Goal: Information Seeking & Learning: Learn about a topic

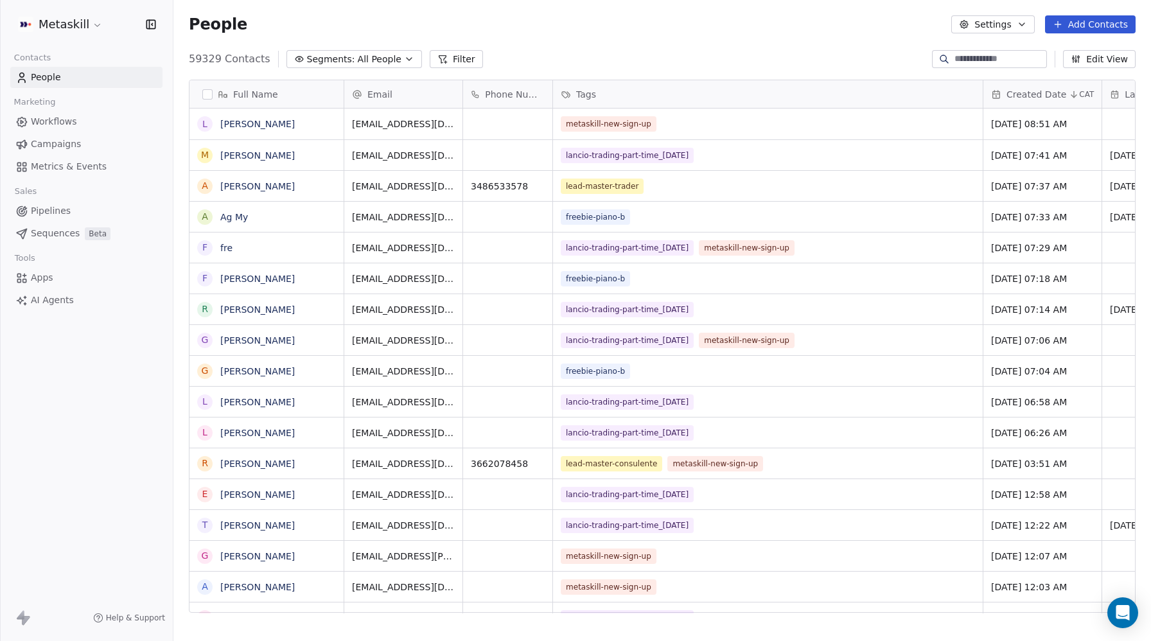
click at [386, 58] on span "All People" at bounding box center [380, 59] width 44 height 13
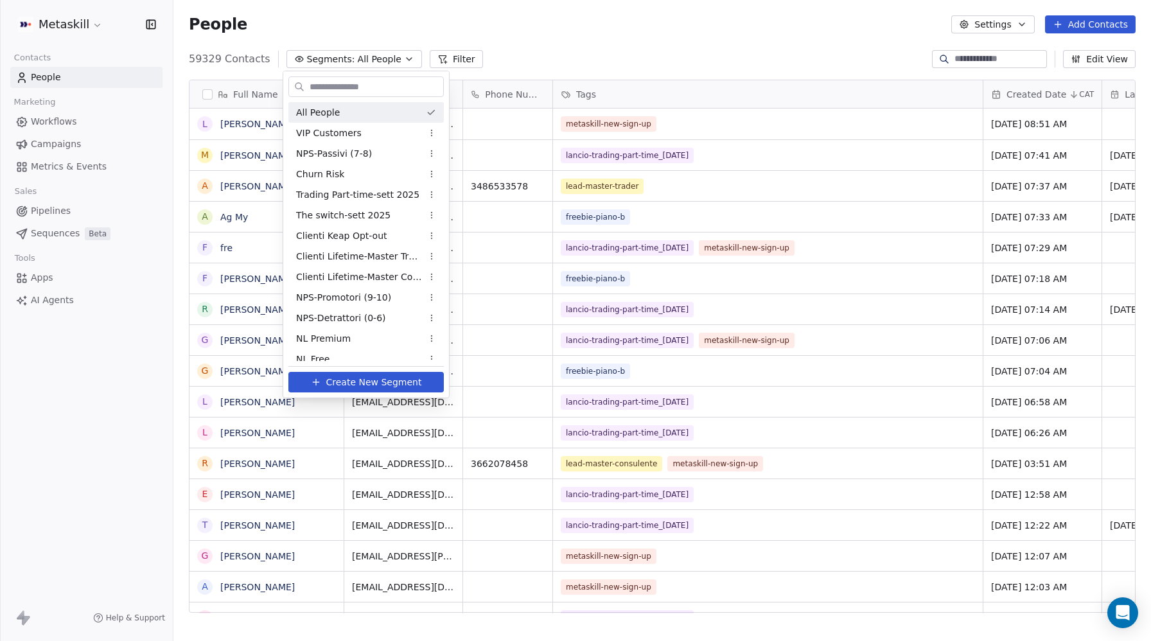
click at [449, 57] on html "Metaskill Contacts People Marketing Workflows Campaigns Metrics & Events Sales …" at bounding box center [575, 320] width 1151 height 641
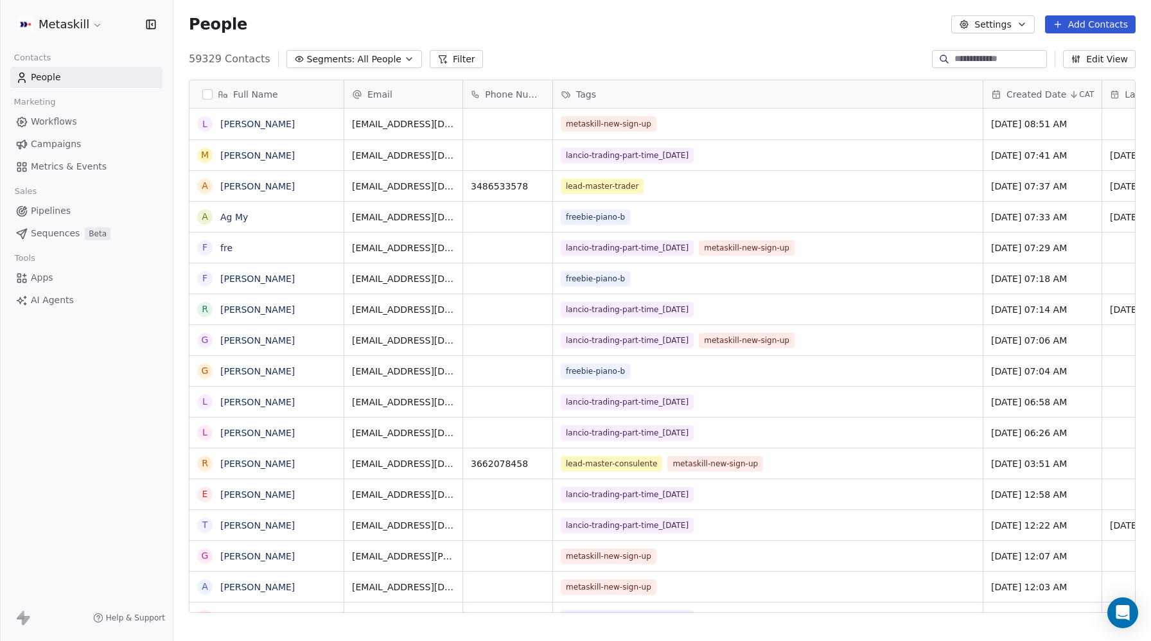
click at [460, 58] on button "Filter" at bounding box center [456, 59] width 53 height 18
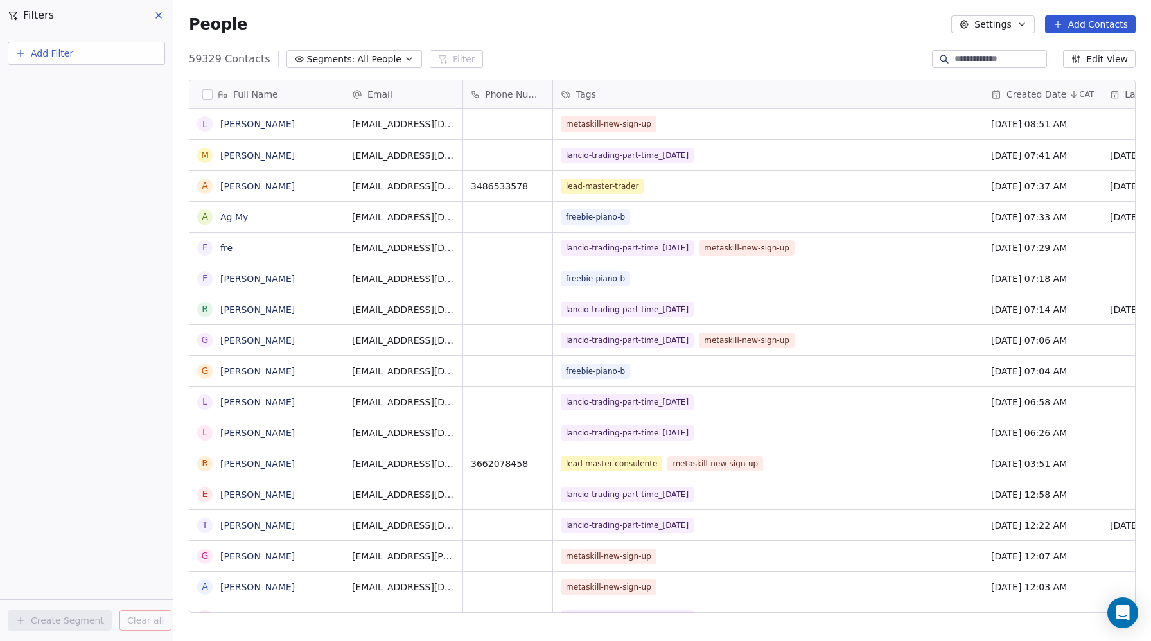
click at [48, 61] on button "Add Filter" at bounding box center [86, 53] width 157 height 23
click at [49, 85] on span "Contact properties" at bounding box center [62, 83] width 83 height 13
type input "***"
click at [40, 132] on div "Tags" at bounding box center [86, 129] width 130 height 13
click at [44, 136] on div "Includes" at bounding box center [86, 136] width 134 height 21
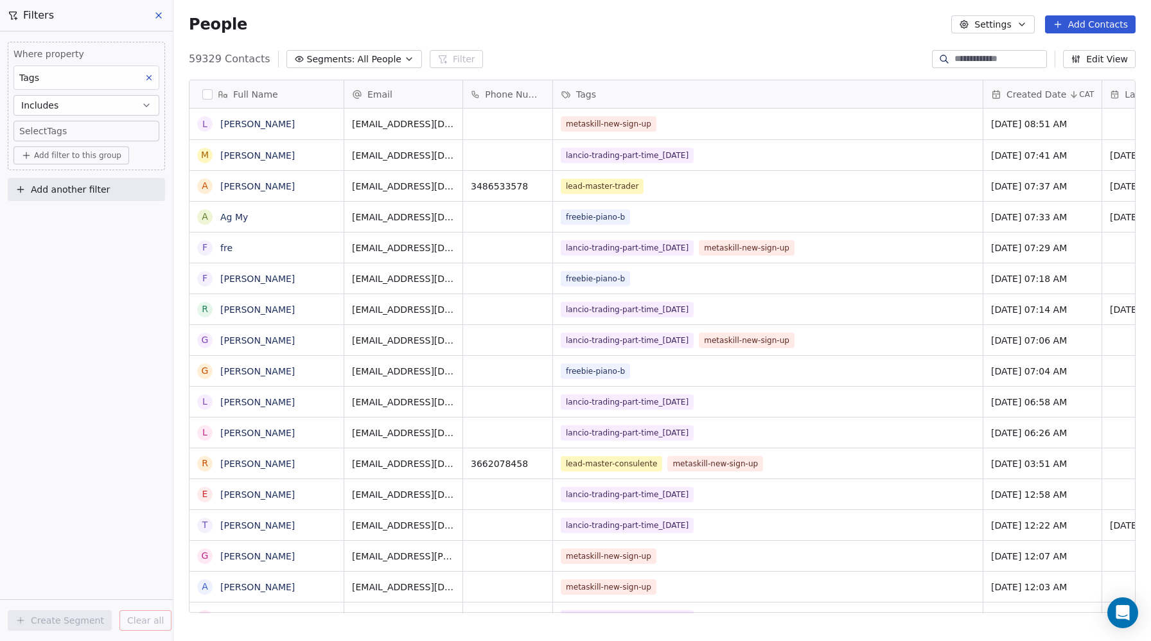
click at [41, 132] on body "Metaskill Contacts People Marketing Workflows Campaigns Metrics & Events Sales …" at bounding box center [575, 320] width 1151 height 641
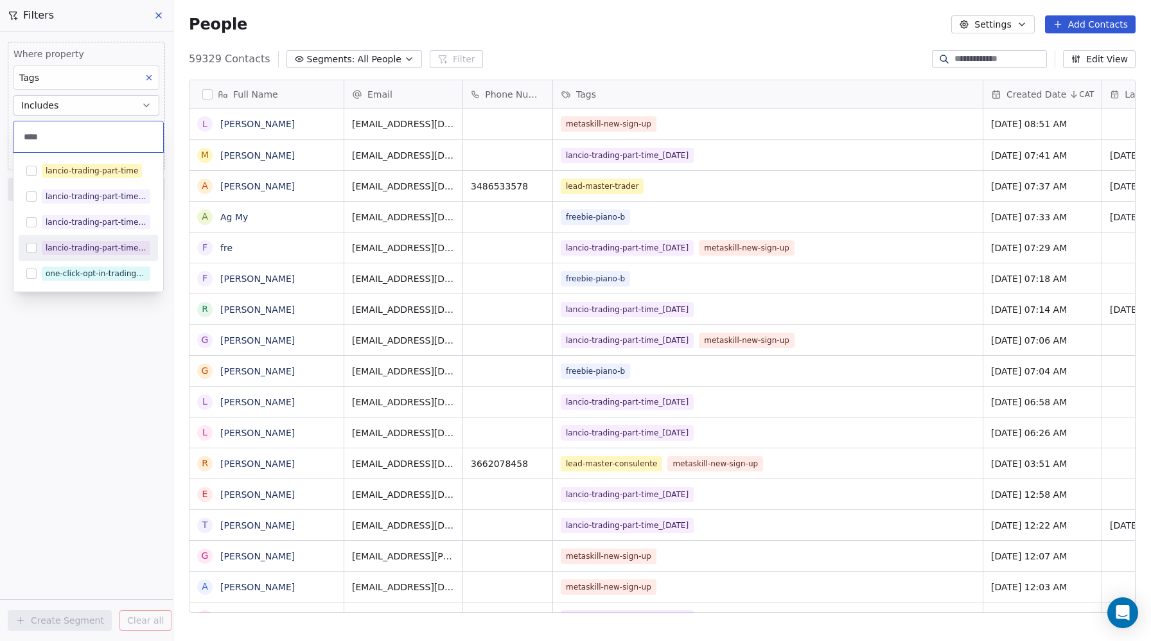
type input "****"
click at [35, 251] on button "Suggestions" at bounding box center [31, 248] width 10 height 10
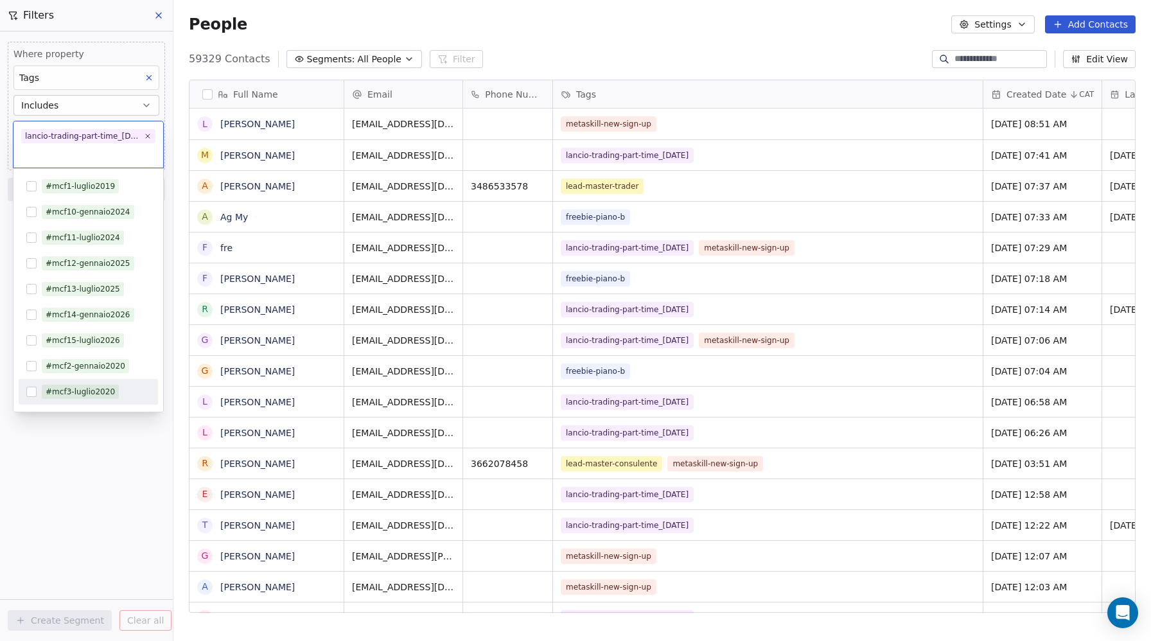
click at [104, 479] on html "Metaskill Contacts People Marketing Workflows Campaigns Metrics & Events Sales …" at bounding box center [575, 320] width 1151 height 641
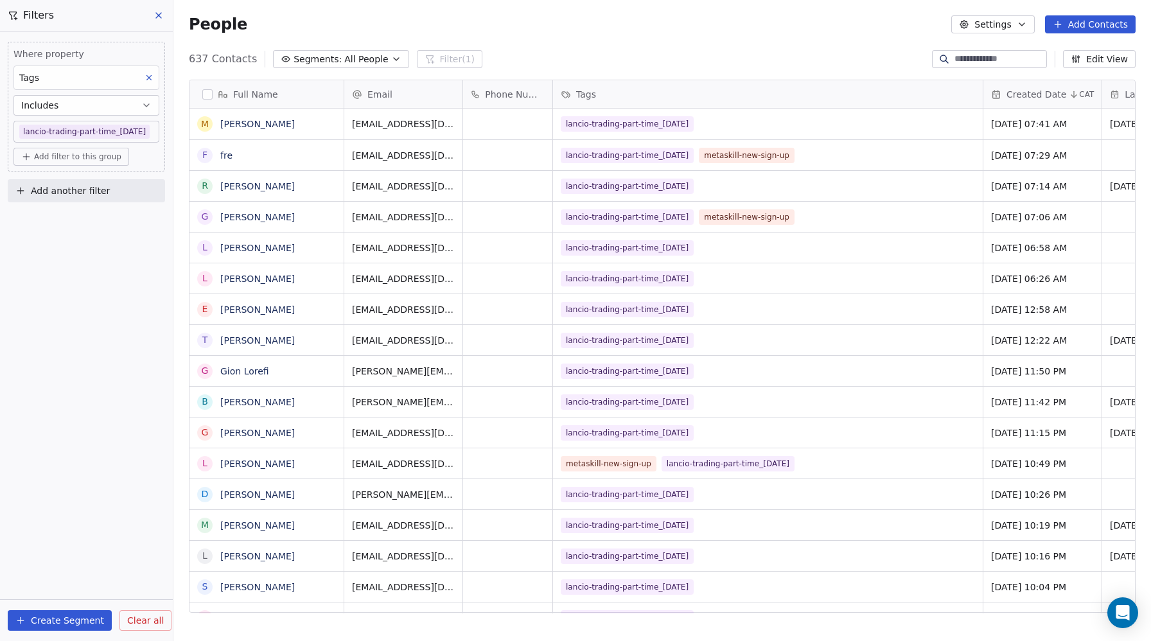
scroll to position [564, 977]
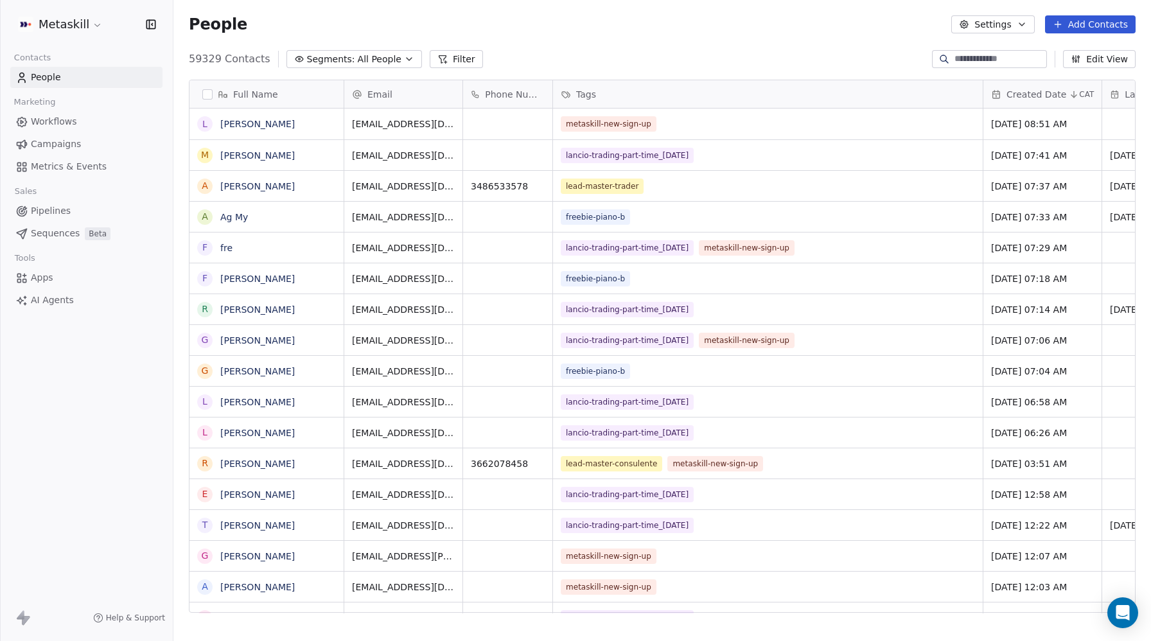
scroll to position [1, 1]
click at [977, 61] on input at bounding box center [999, 59] width 90 height 13
paste input "**********"
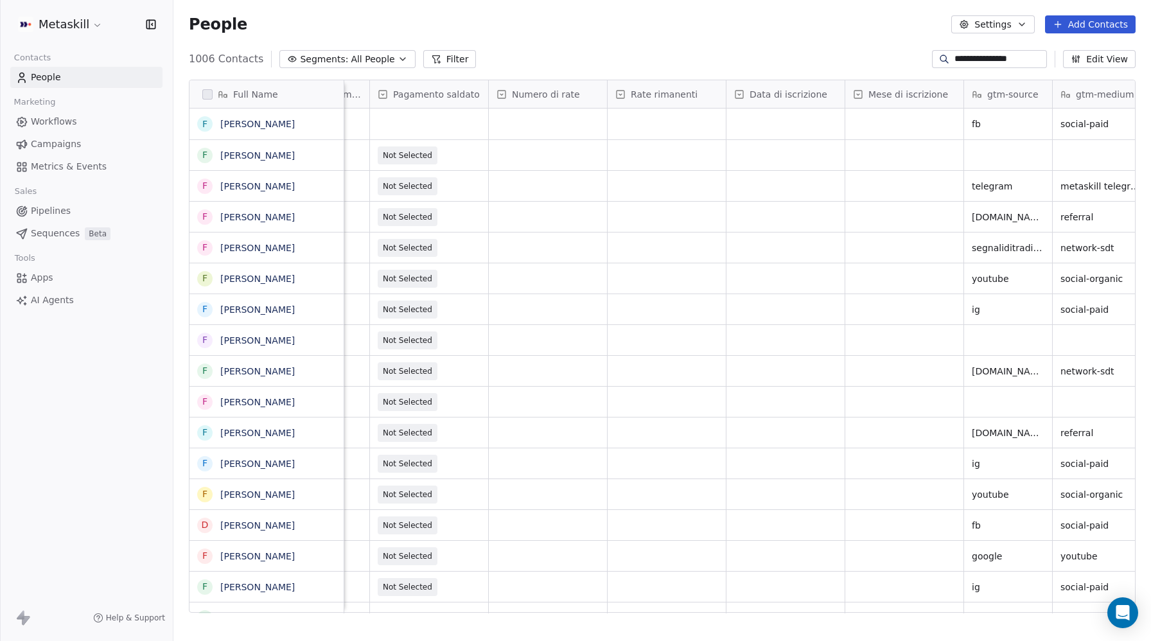
scroll to position [0, 1801]
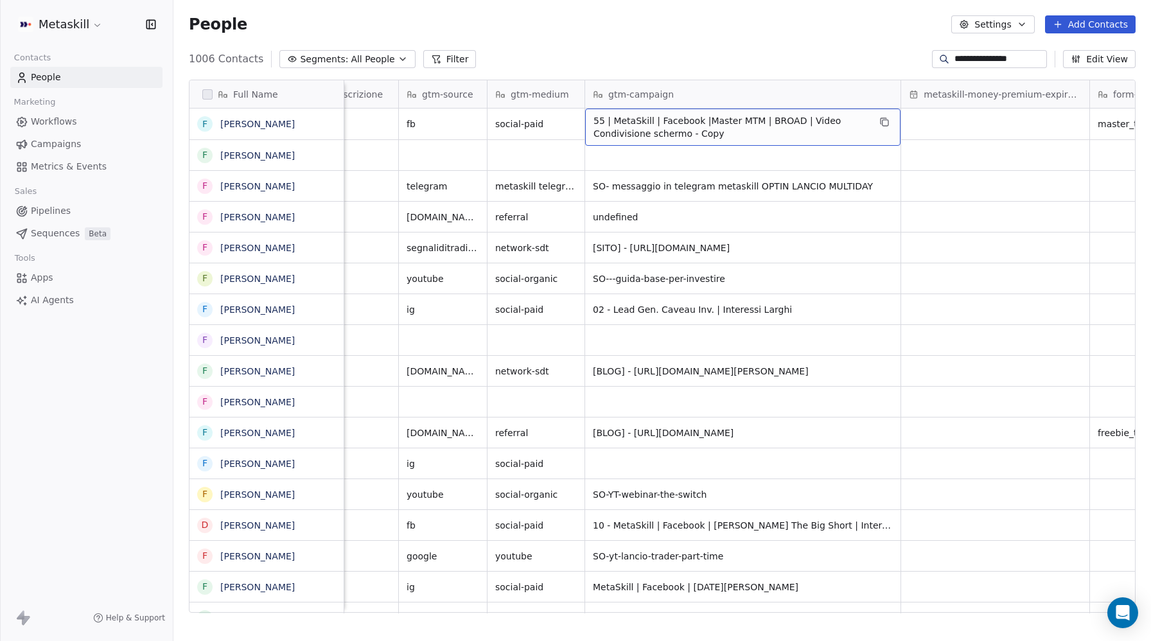
click at [806, 124] on span "55 | MetaSkill | Facebook |Master MTM | BROAD | Video Condivisione schermo - Co…" at bounding box center [730, 127] width 275 height 26
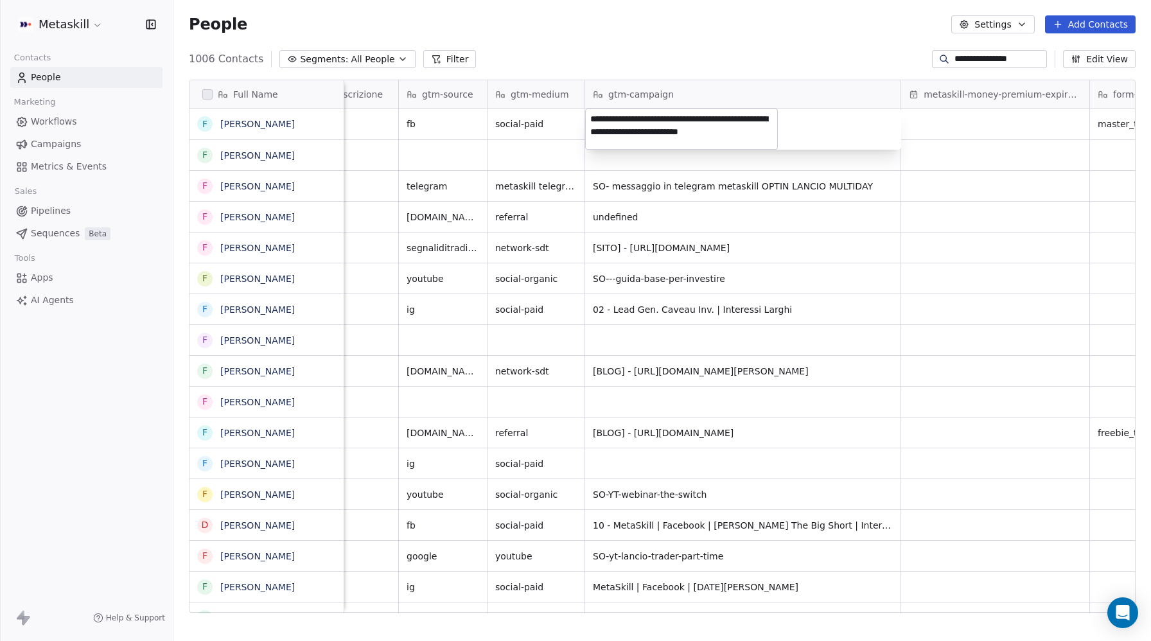
scroll to position [5, 0]
click at [639, 133] on textarea "**********" at bounding box center [681, 129] width 191 height 40
click at [997, 58] on html "**********" at bounding box center [575, 320] width 1151 height 641
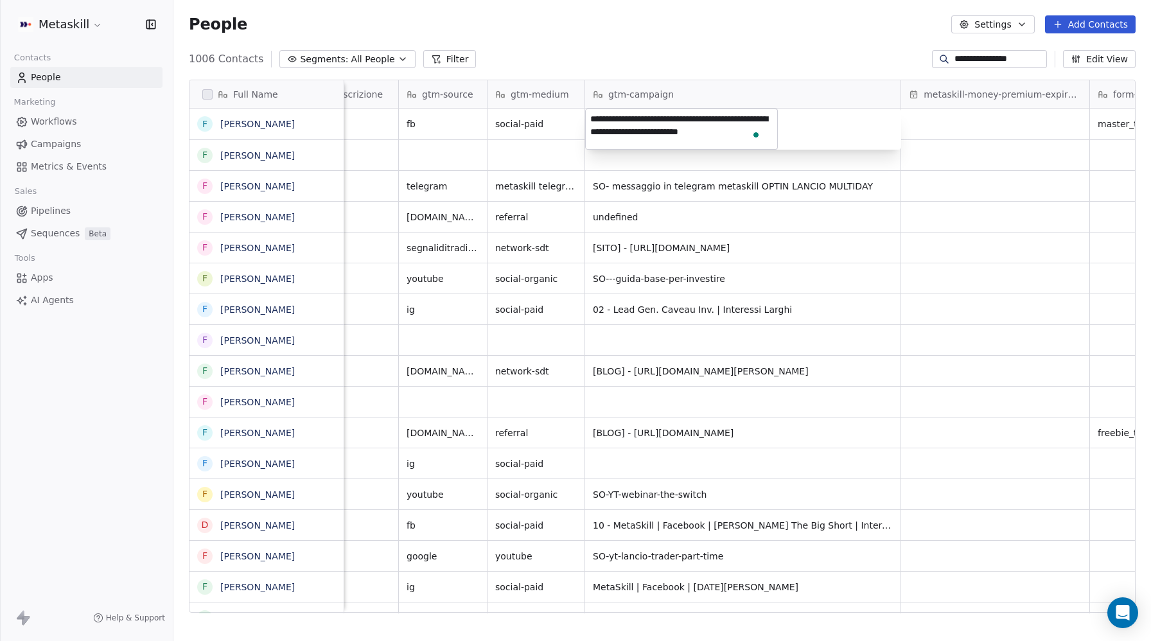
click at [997, 58] on input "**********" at bounding box center [999, 59] width 90 height 13
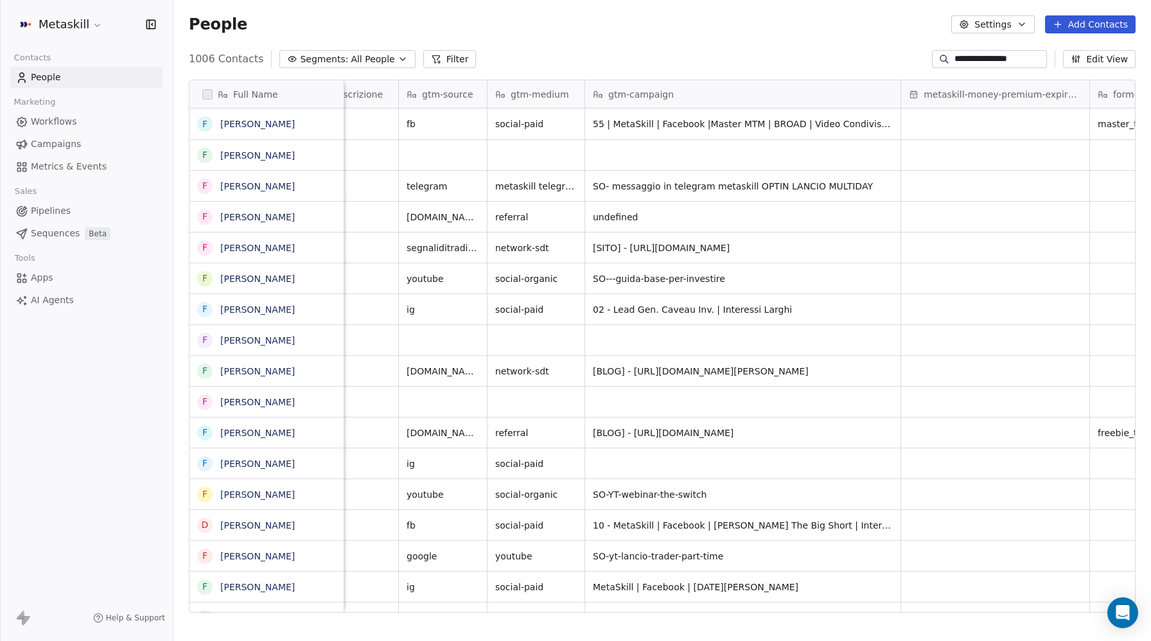
click at [997, 58] on input "**********" at bounding box center [999, 59] width 90 height 13
paste input
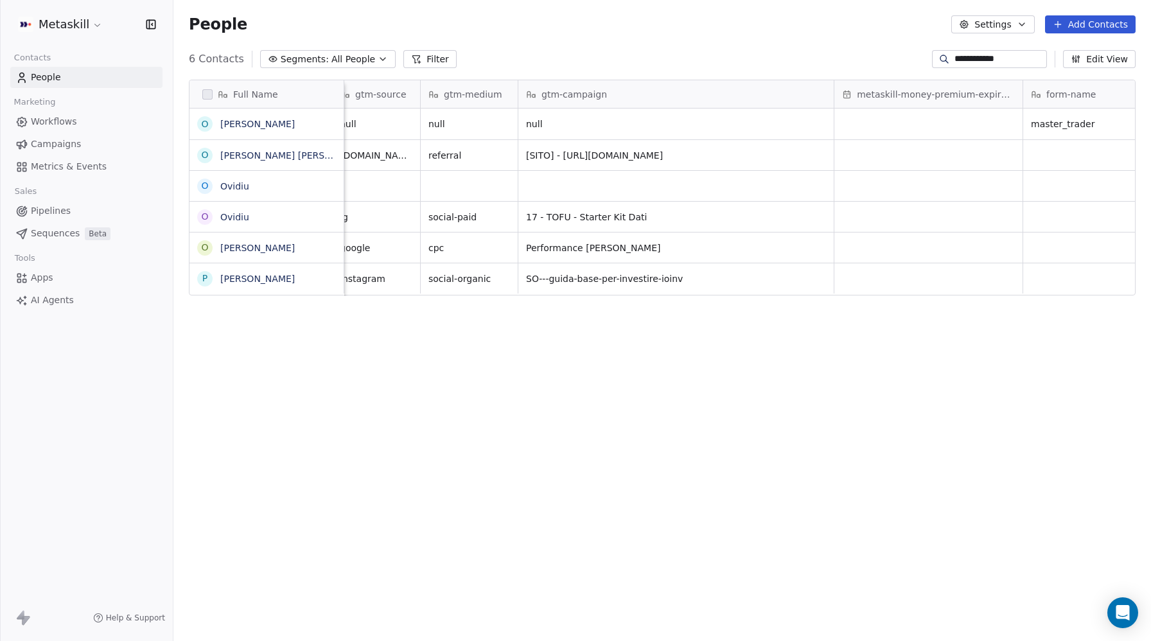
scroll to position [0, 2143]
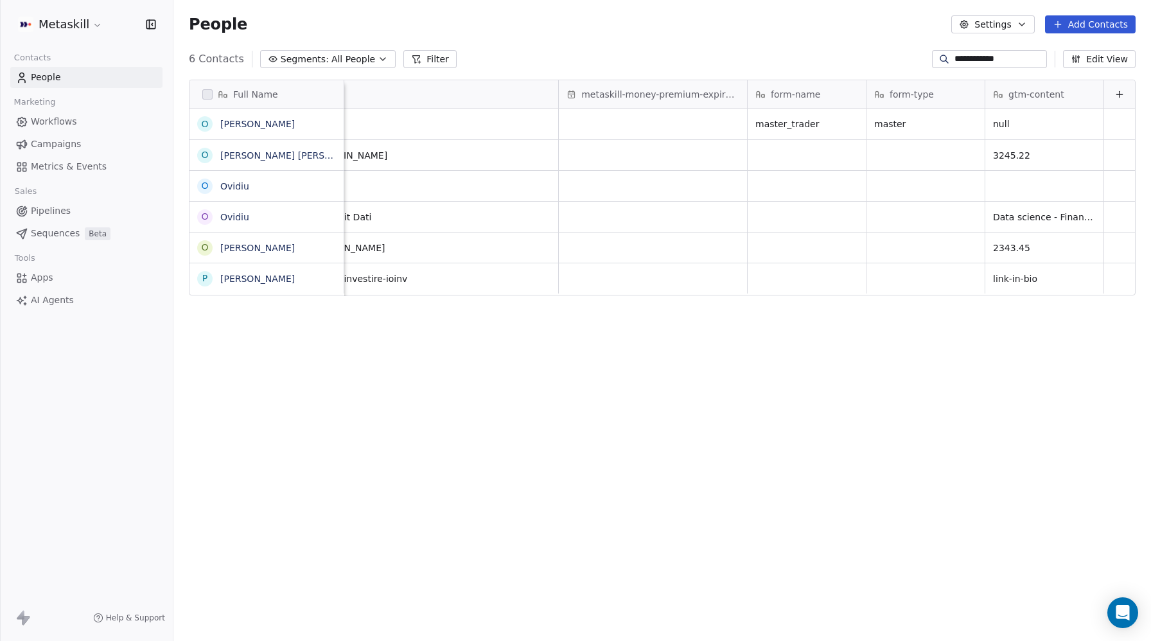
click at [966, 57] on input "**********" at bounding box center [999, 59] width 90 height 13
paste input "*****"
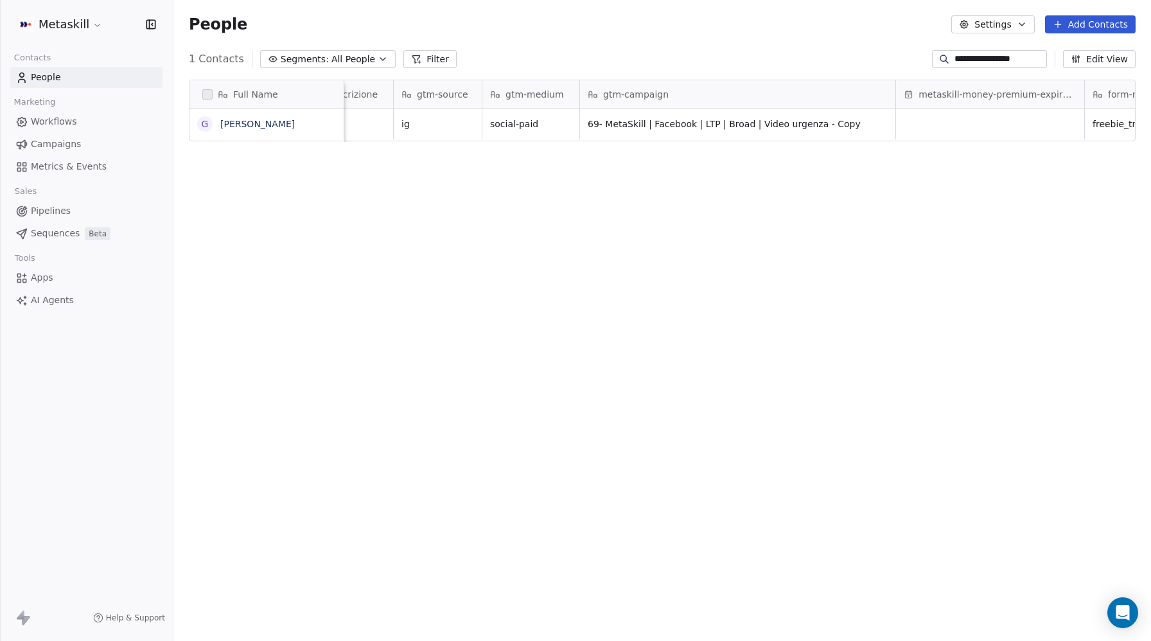
scroll to position [0, 1820]
click at [778, 119] on span "69- MetaSkill | Facebook | LTP | Broad | Video urgenza - Copy" at bounding box center [712, 123] width 275 height 13
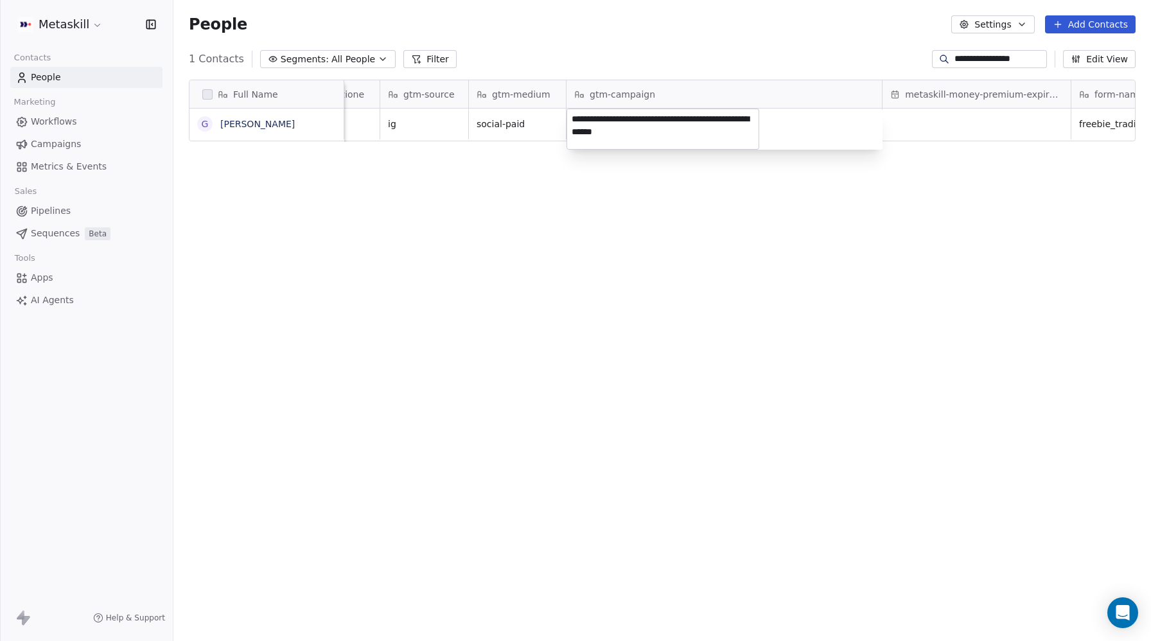
click at [778, 119] on div "**********" at bounding box center [724, 129] width 316 height 41
click at [592, 117] on textarea "**********" at bounding box center [662, 129] width 191 height 40
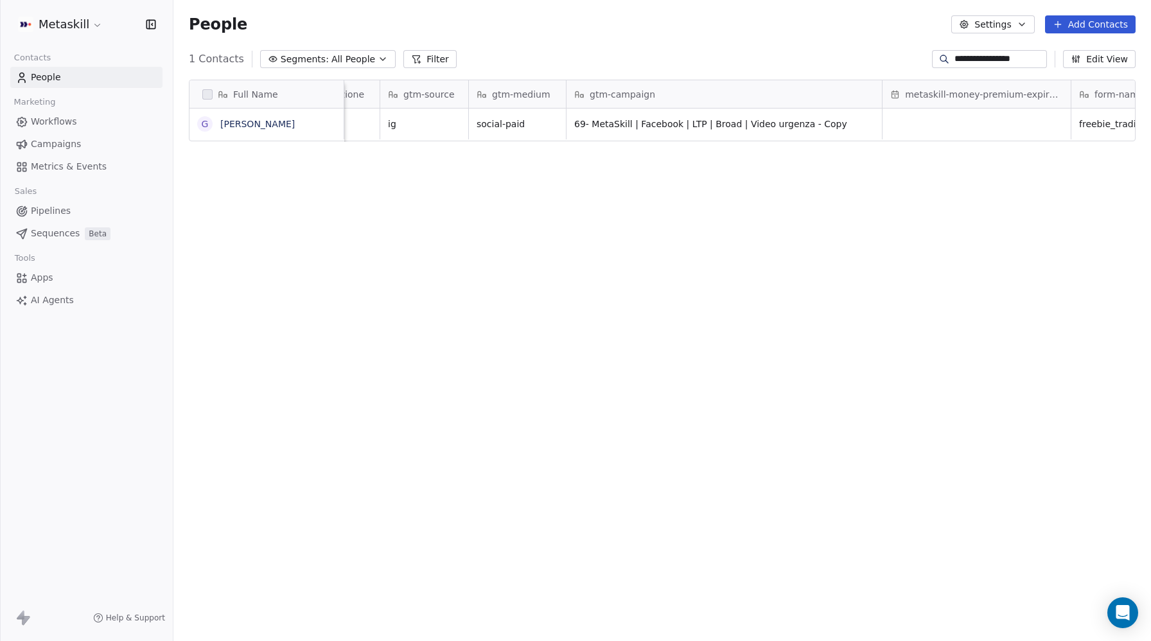
click at [1002, 59] on html "**********" at bounding box center [575, 320] width 1151 height 641
click at [1002, 59] on input "**********" at bounding box center [999, 59] width 90 height 13
paste input "***"
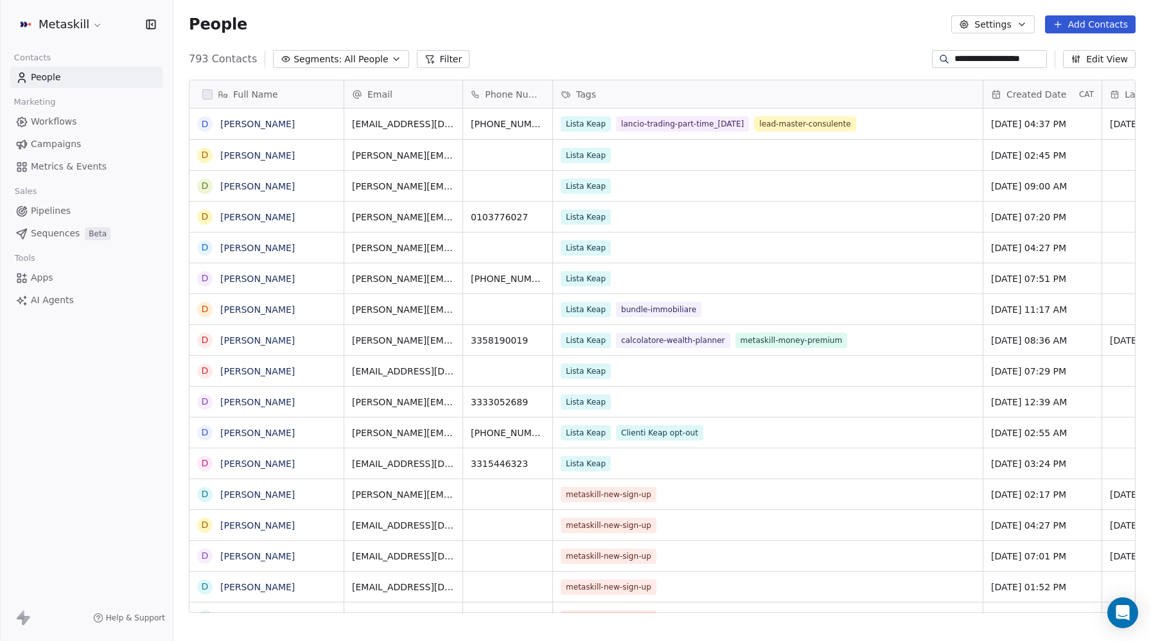
scroll to position [564, 977]
drag, startPoint x: 952, startPoint y: 58, endPoint x: 928, endPoint y: 58, distance: 23.1
click at [932, 58] on div "**********" at bounding box center [989, 59] width 115 height 18
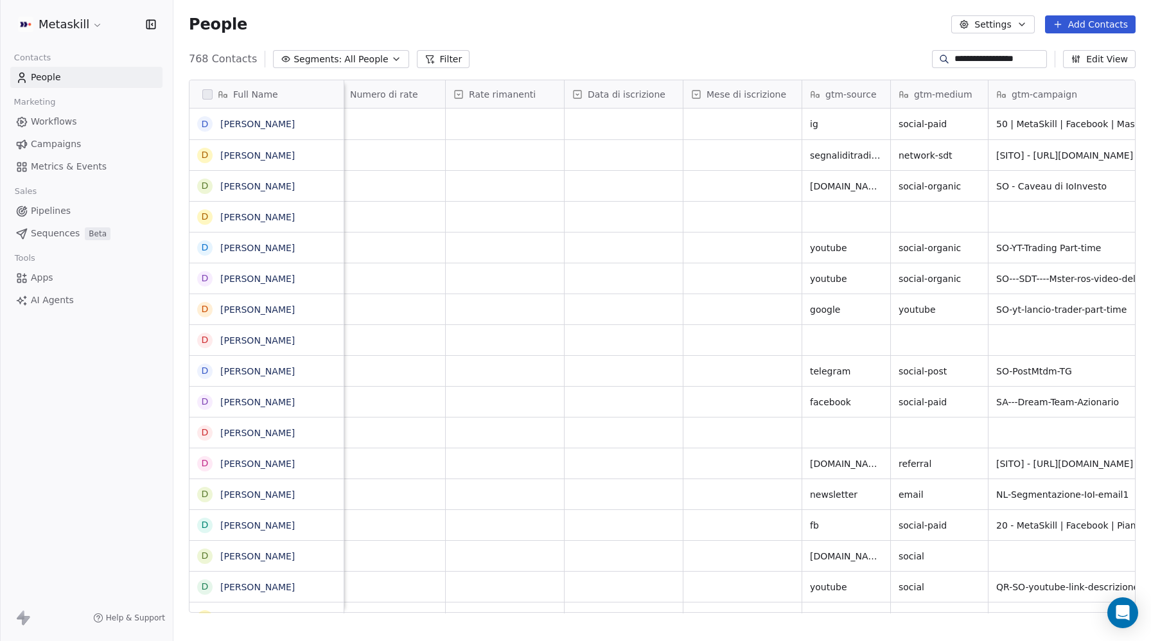
scroll to position [0, 1635]
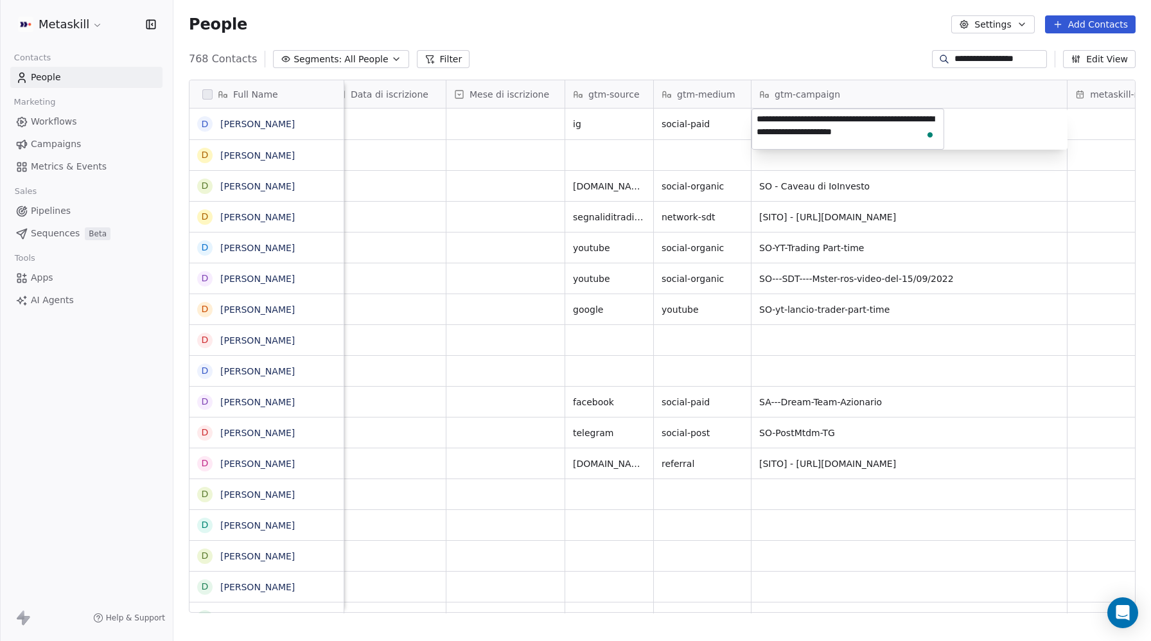
click at [979, 60] on html "**********" at bounding box center [575, 320] width 1151 height 641
click at [979, 60] on input "**********" at bounding box center [999, 59] width 90 height 13
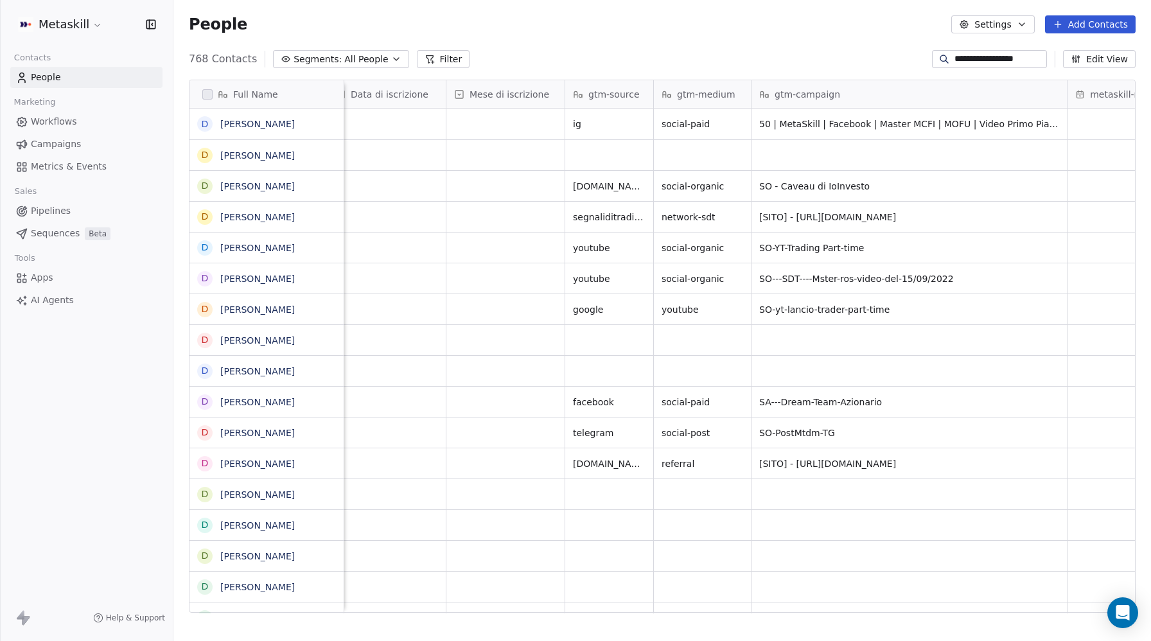
click at [979, 60] on input "**********" at bounding box center [999, 59] width 90 height 13
paste input
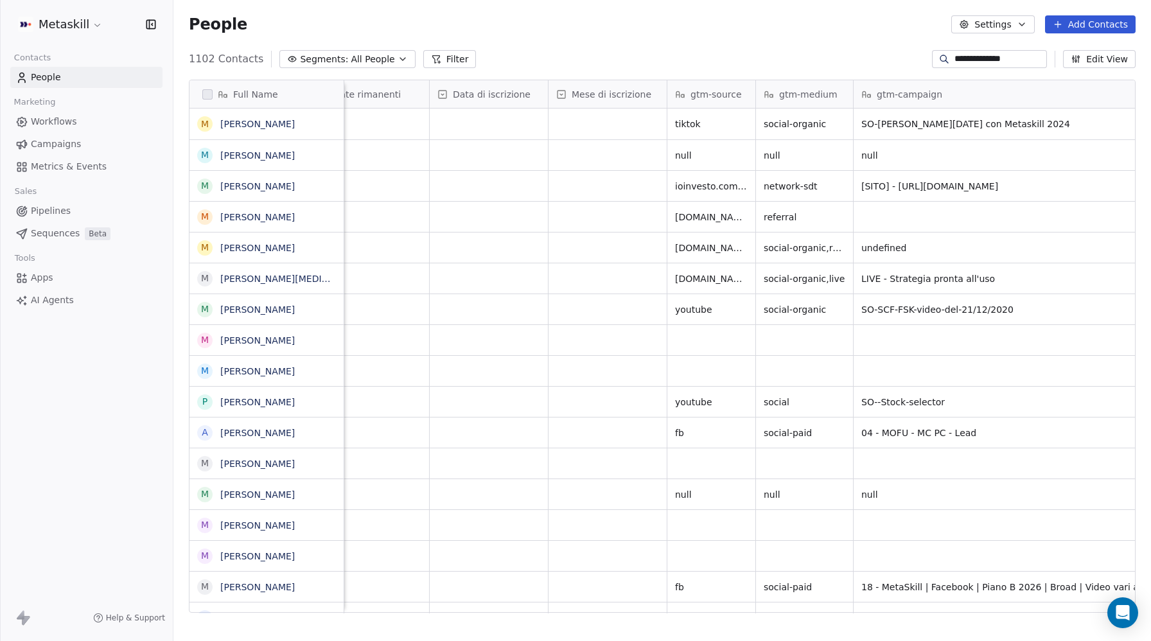
scroll to position [0, 2143]
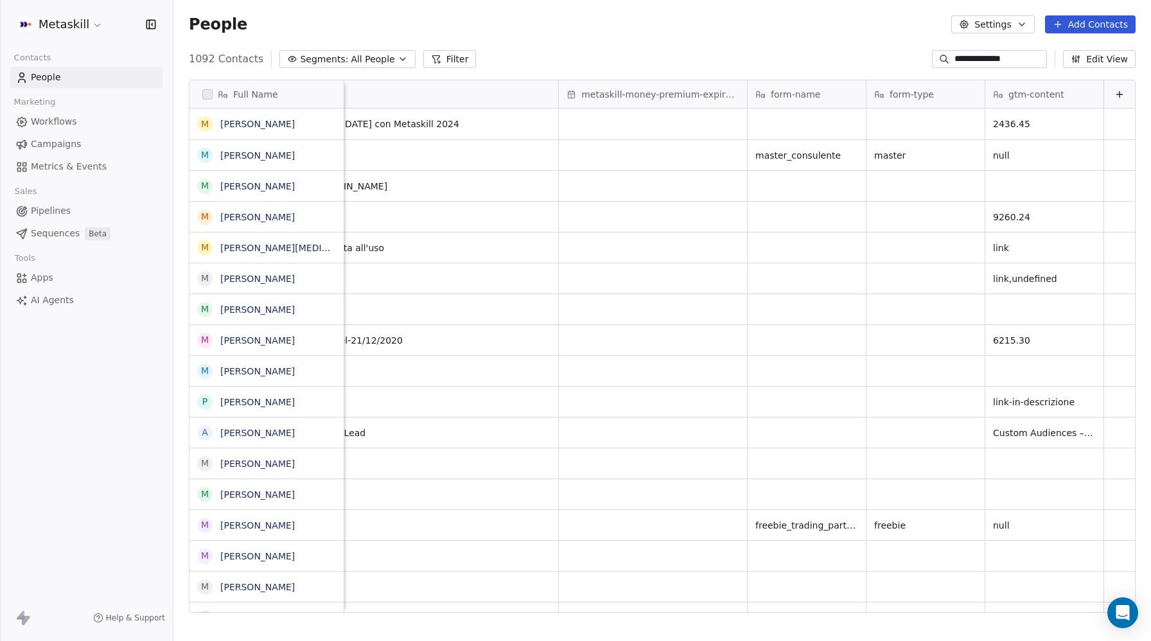
click at [973, 57] on input "**********" at bounding box center [999, 59] width 90 height 13
paste input
type input "**********"
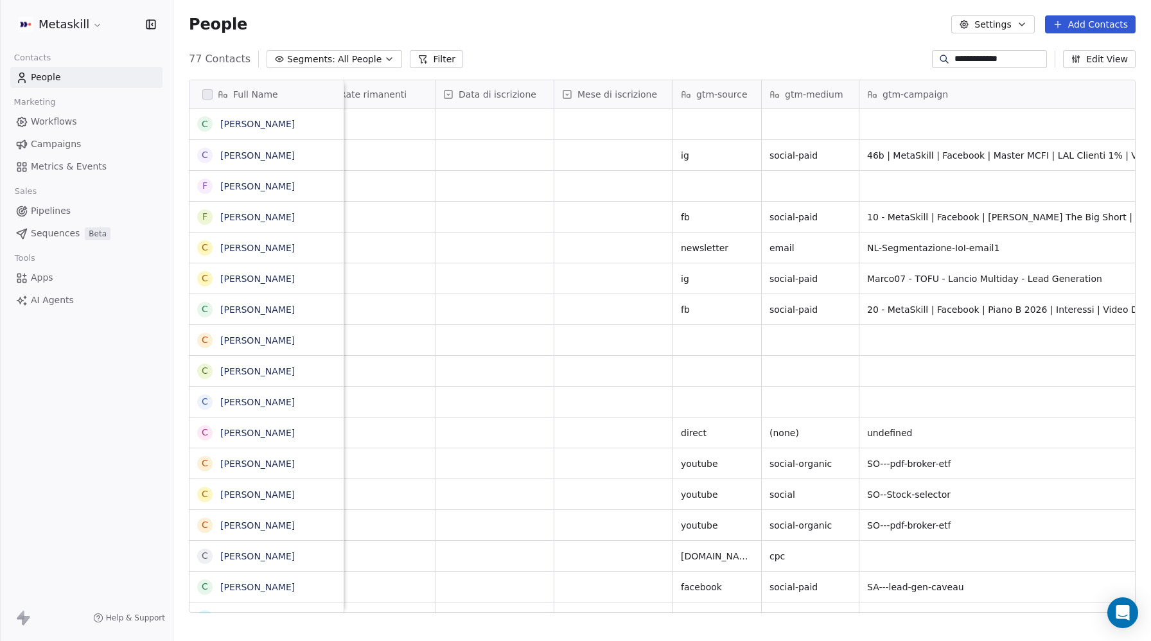
scroll to position [0, 1607]
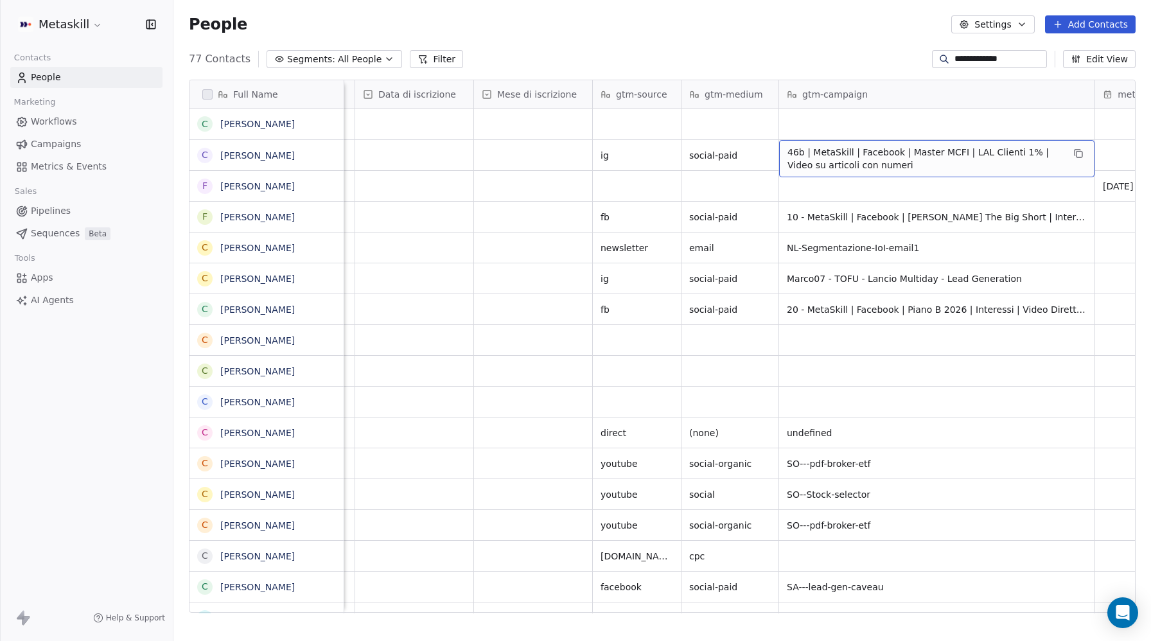
click at [906, 150] on span "46b | MetaSkill | Facebook | Master MCFI | LAL Clienti 1% | Video su articoli c…" at bounding box center [924, 159] width 275 height 26
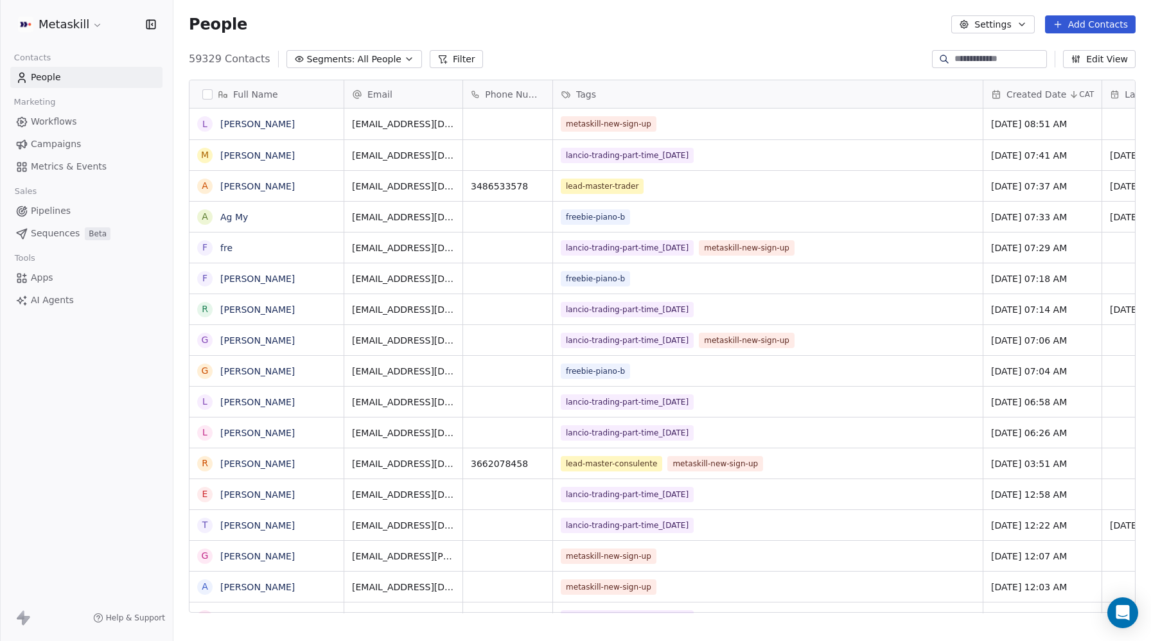
scroll to position [1, 1]
click at [47, 216] on span "Pipelines" at bounding box center [51, 210] width 40 height 13
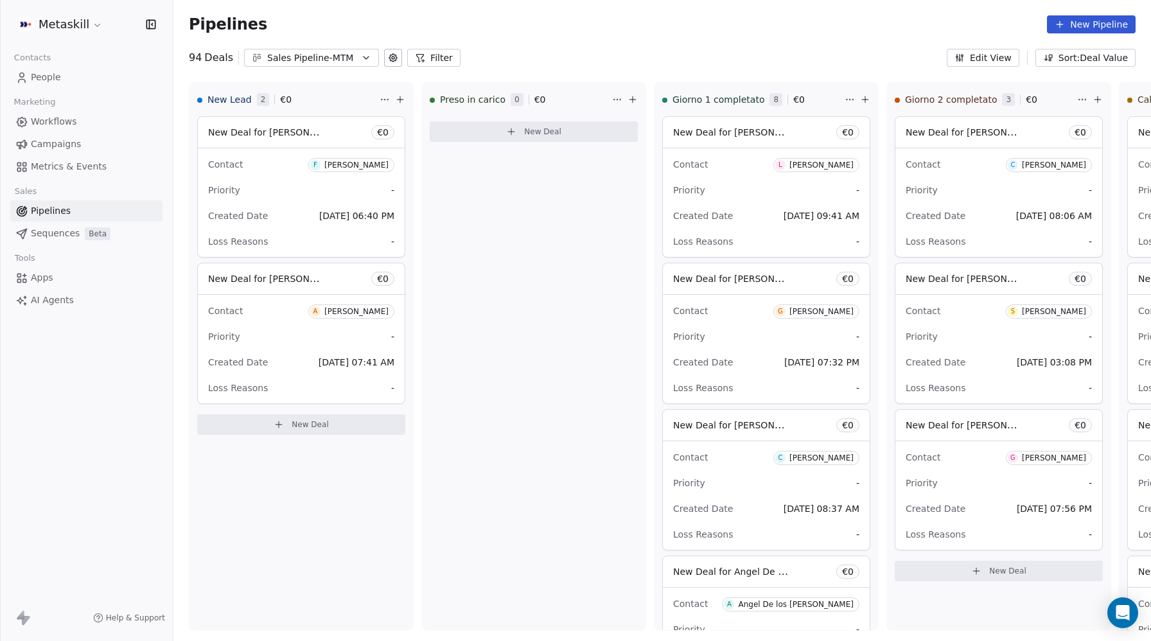
click at [430, 57] on button "Filter" at bounding box center [433, 58] width 53 height 18
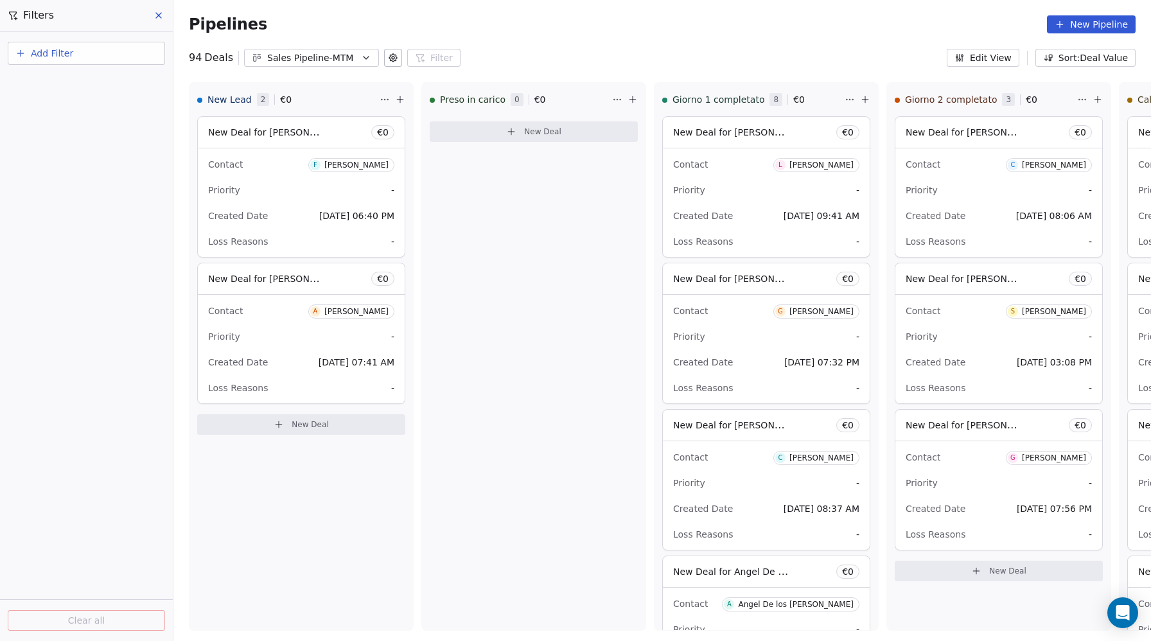
click at [51, 60] on button "Add Filter" at bounding box center [86, 53] width 157 height 23
click at [51, 87] on span "Deal properties" at bounding box center [55, 83] width 69 height 13
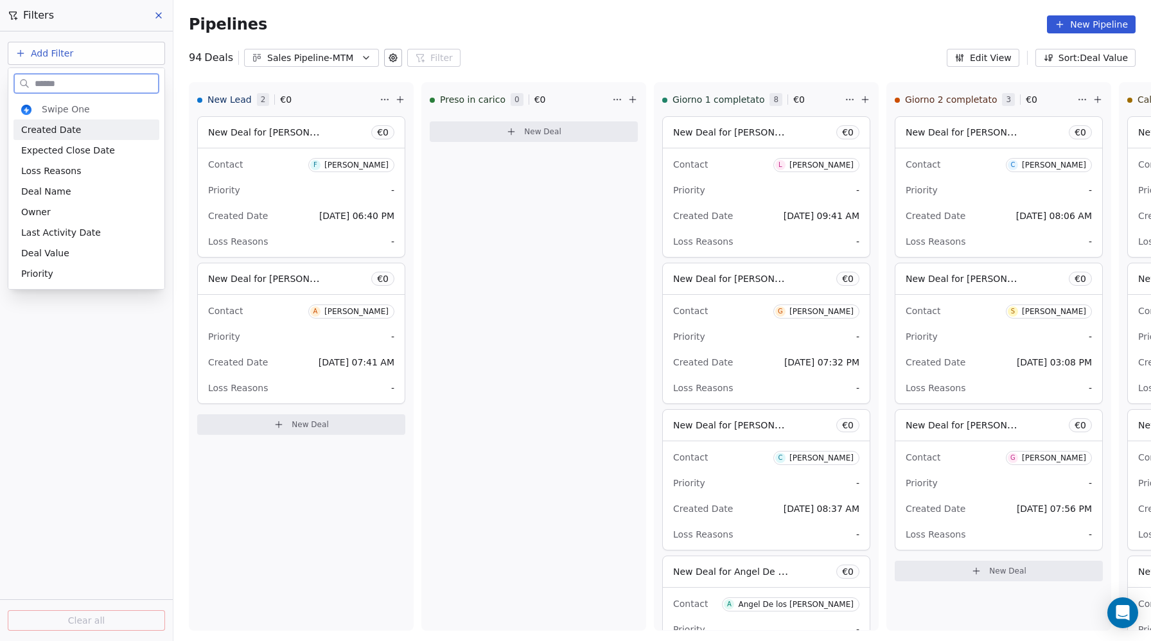
click at [53, 126] on span "Created Date" at bounding box center [51, 129] width 60 height 13
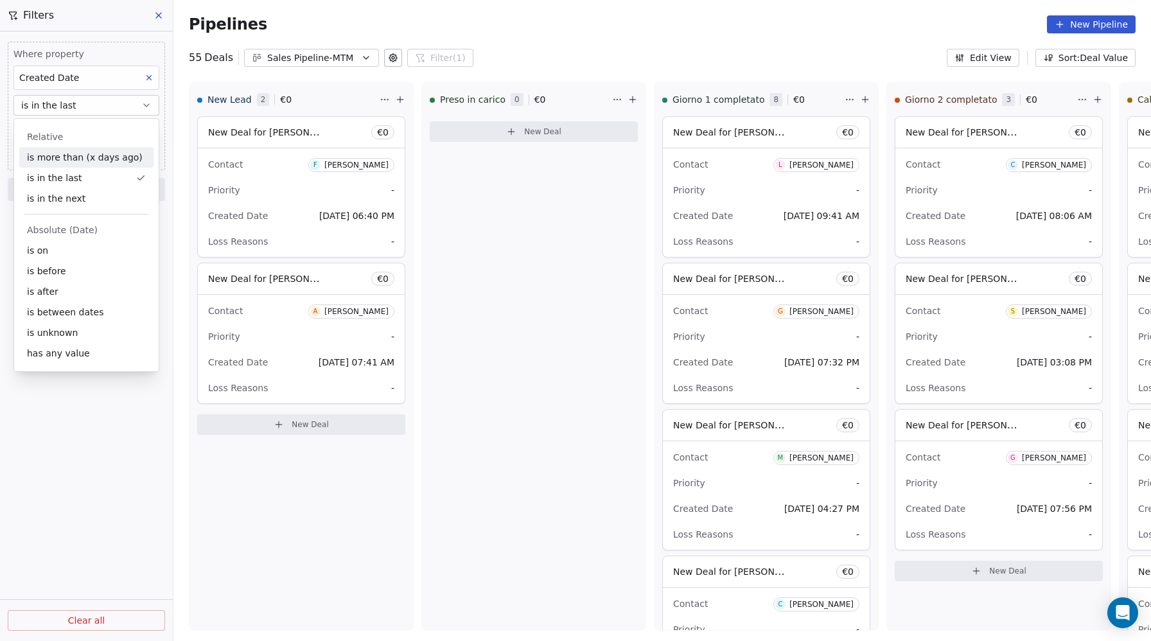
click at [50, 107] on span "is in the last" at bounding box center [48, 105] width 55 height 13
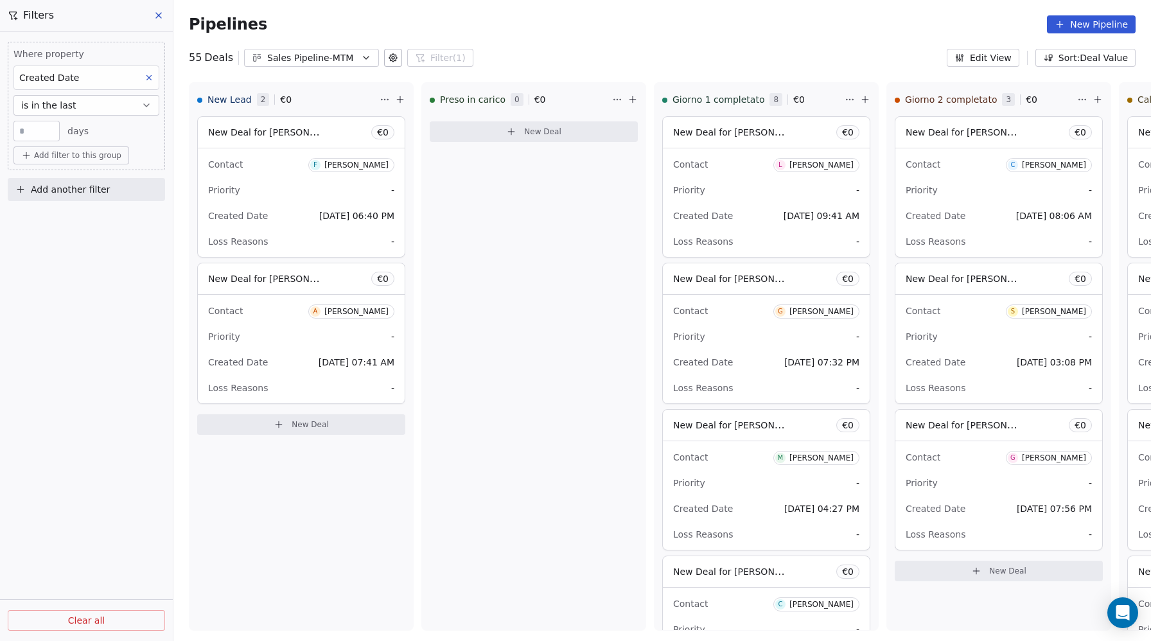
click at [51, 104] on span "is in the last" at bounding box center [48, 105] width 55 height 13
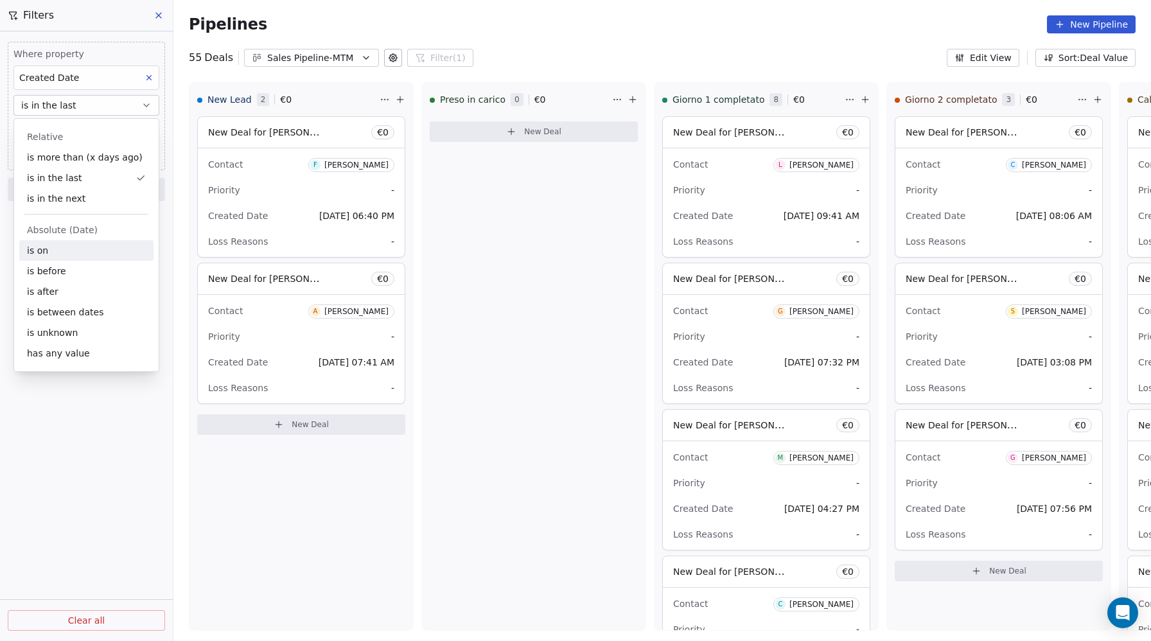
click at [53, 253] on div "is on" at bounding box center [86, 250] width 134 height 21
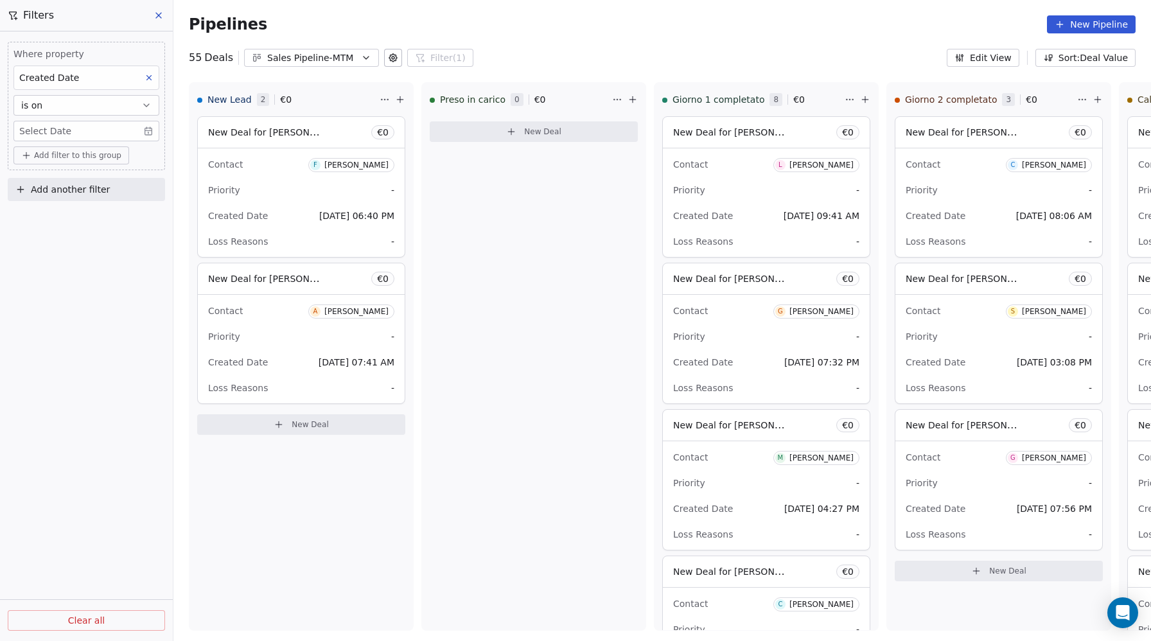
click at [37, 132] on body "Metaskill Contacts People Marketing Workflows Campaigns Metrics & Events Sales …" at bounding box center [575, 320] width 1151 height 641
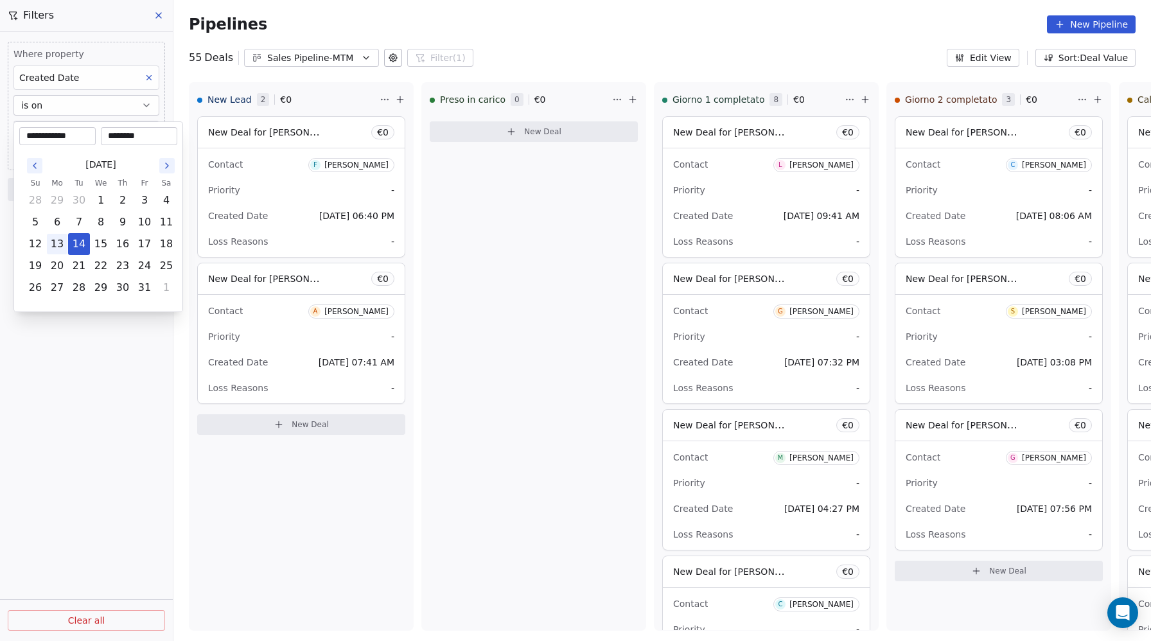
click at [58, 245] on button "13" at bounding box center [57, 244] width 21 height 21
type input "**********"
click at [573, 335] on html "Metaskill Contacts People Marketing Workflows Campaigns Metrics & Events Sales …" at bounding box center [575, 320] width 1151 height 641
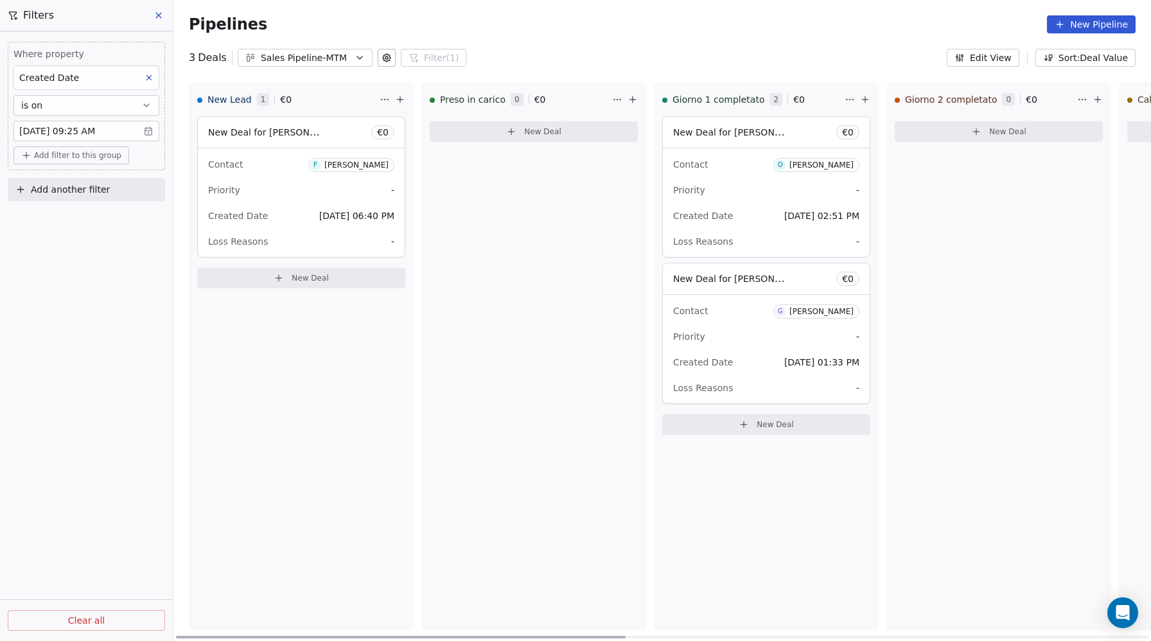
click at [239, 138] on span "New Deal for [PERSON_NAME]" at bounding box center [266, 132] width 116 height 15
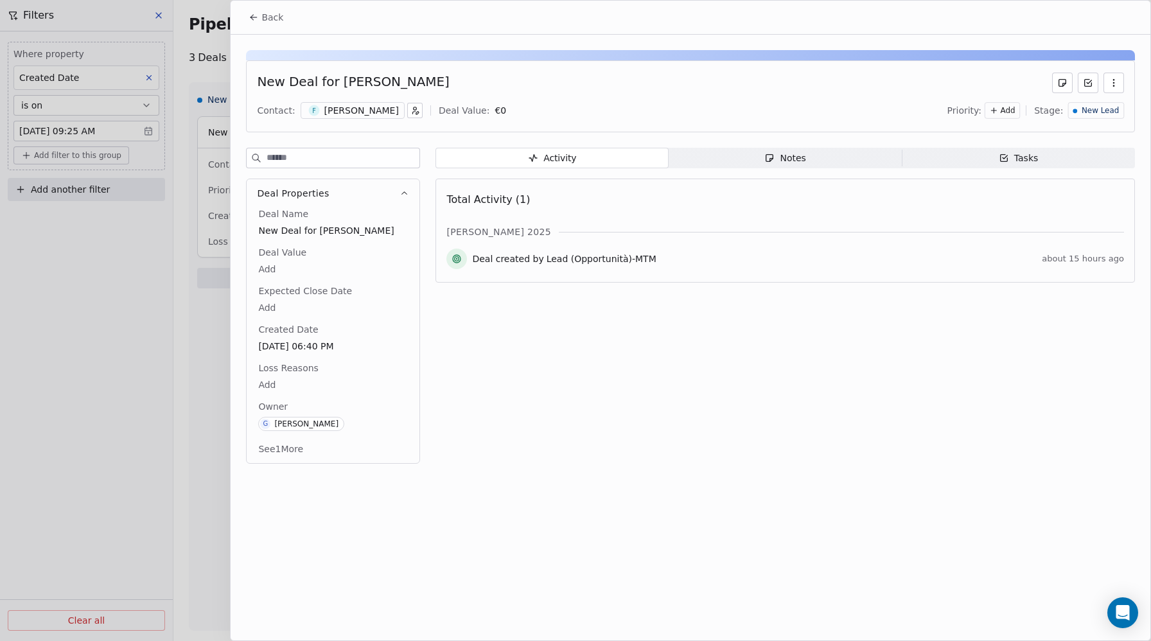
drag, startPoint x: 453, startPoint y: 83, endPoint x: 334, endPoint y: 82, distance: 119.4
click at [334, 82] on div "New Deal for [PERSON_NAME]" at bounding box center [690, 83] width 867 height 21
copy div "[PERSON_NAME]"
click at [266, 19] on span "Back" at bounding box center [272, 17] width 22 height 13
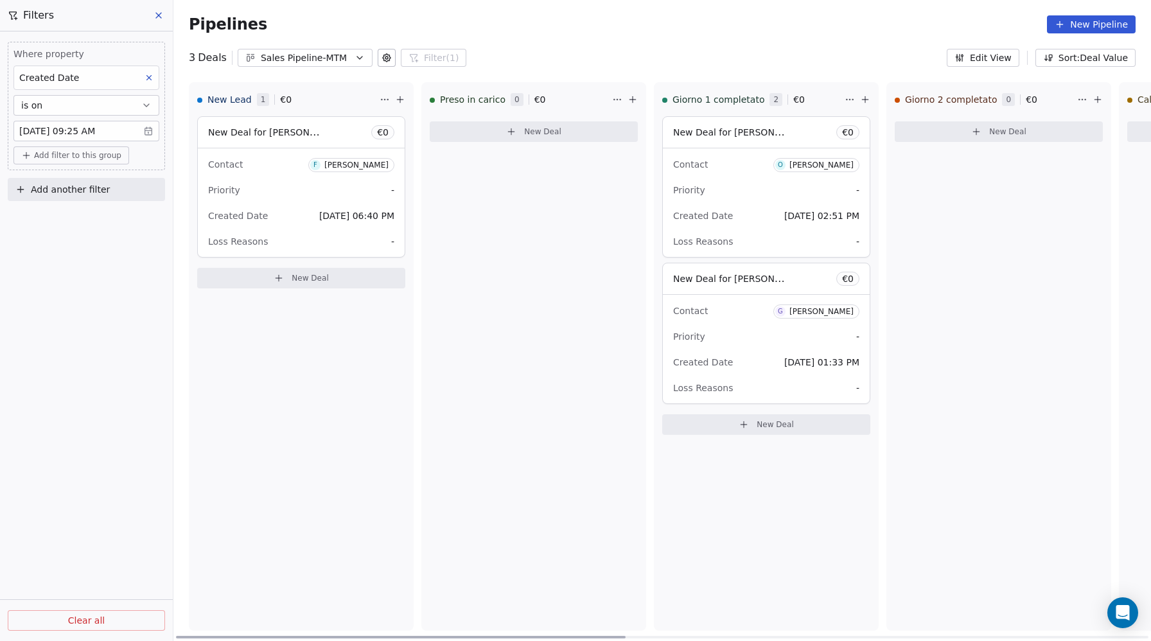
click at [758, 132] on span "New Deal for [PERSON_NAME]" at bounding box center [740, 132] width 135 height 12
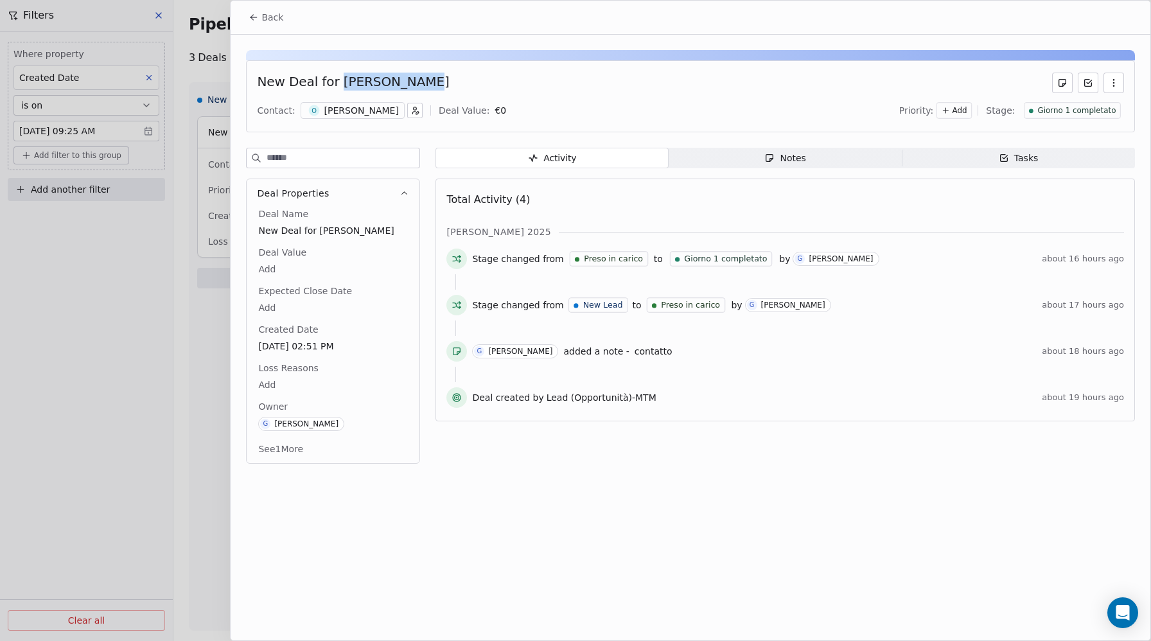
drag, startPoint x: 426, startPoint y: 95, endPoint x: 337, endPoint y: 87, distance: 89.0
click at [337, 87] on div "New Deal for Ovidiu Bejan Contact: O Ovidiu Bejan Deal Value: € 0 Priority: Add…" at bounding box center [690, 96] width 889 height 72
copy div "[PERSON_NAME]"
click at [265, 14] on span "Back" at bounding box center [272, 17] width 22 height 13
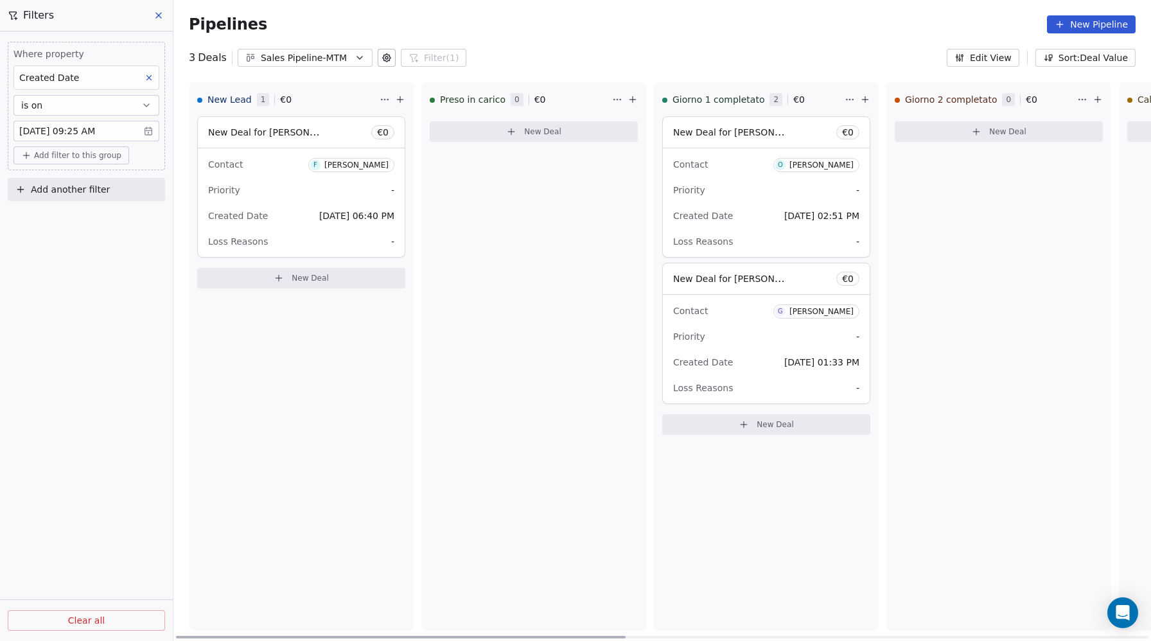
click at [734, 304] on div "Contact G Gerardina Rendina" at bounding box center [766, 310] width 186 height 21
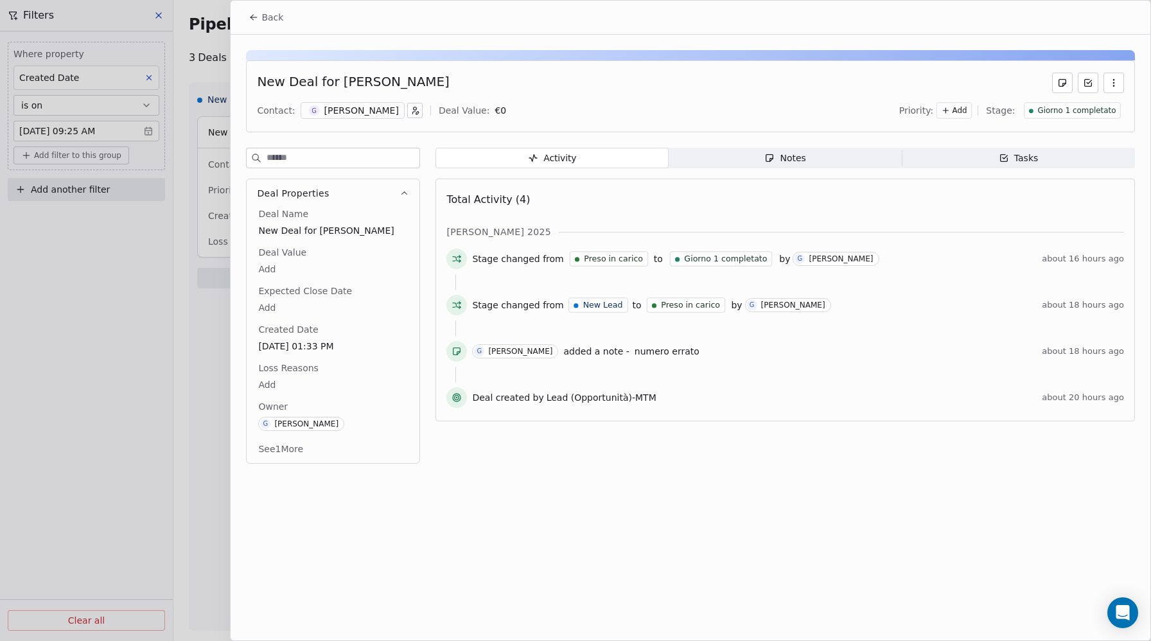
drag, startPoint x: 408, startPoint y: 78, endPoint x: 333, endPoint y: 80, distance: 74.5
click at [333, 80] on div "New Deal for Gerardina Rendina" at bounding box center [690, 83] width 867 height 21
click at [245, 17] on button "Back" at bounding box center [266, 17] width 50 height 23
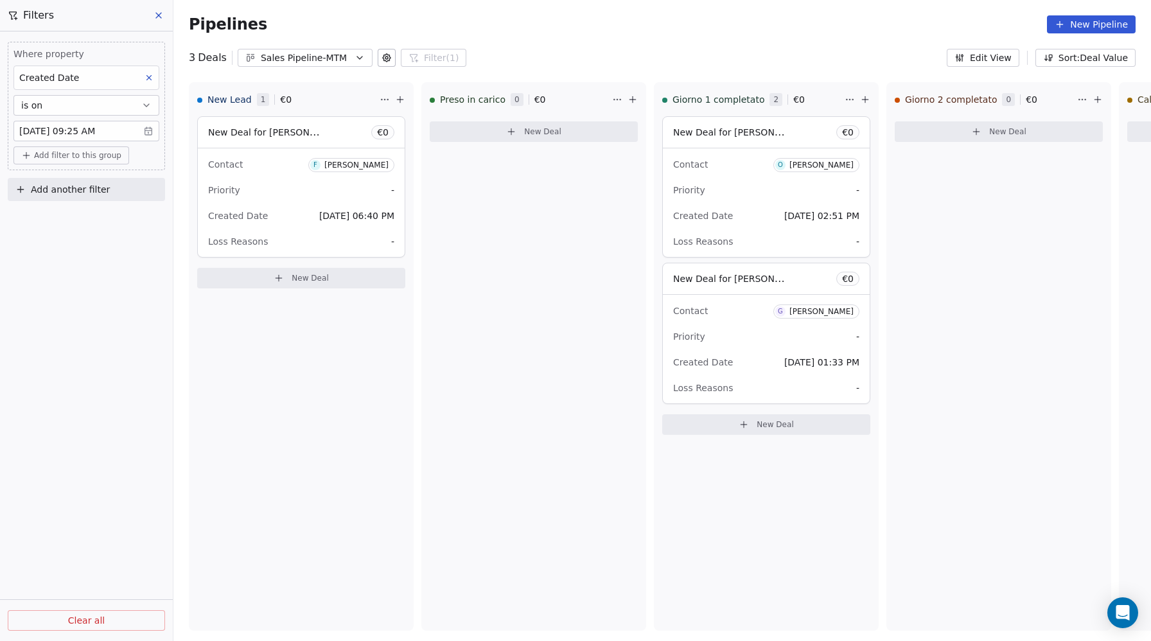
click at [299, 58] on div "Sales Pipeline-MTM" at bounding box center [305, 57] width 89 height 13
click at [300, 109] on span "Sales Pipleine-MCFI" at bounding box center [291, 111] width 87 height 13
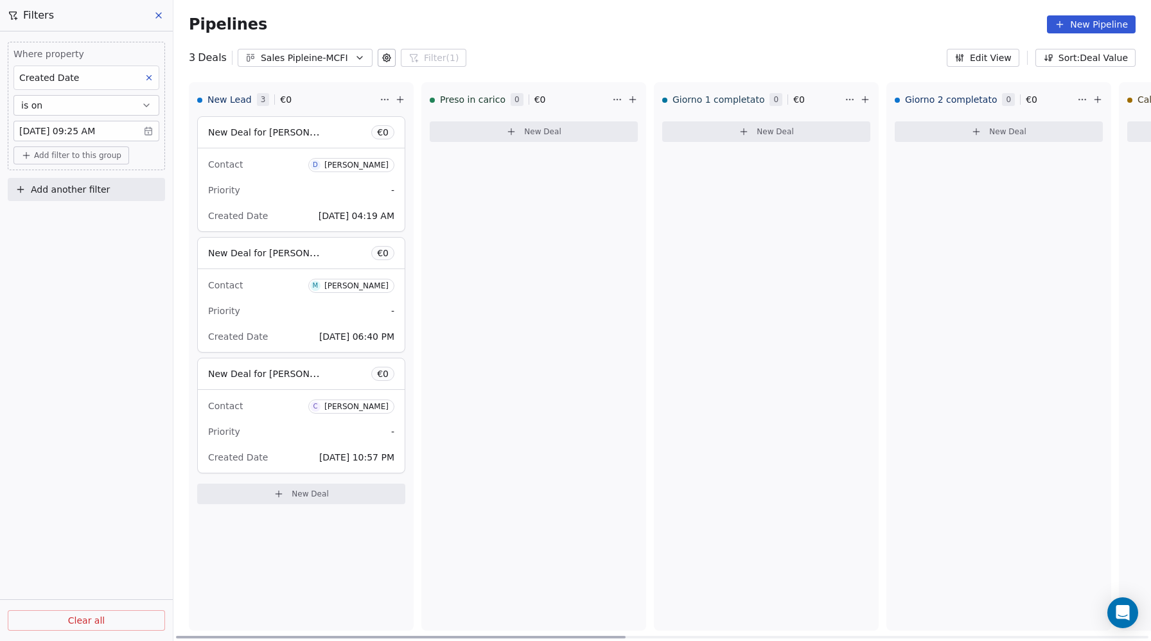
click at [271, 153] on div "Contact D Daniele Minutiello Priority - Created Date Oct 13, 2025 04:19 AM" at bounding box center [301, 189] width 207 height 83
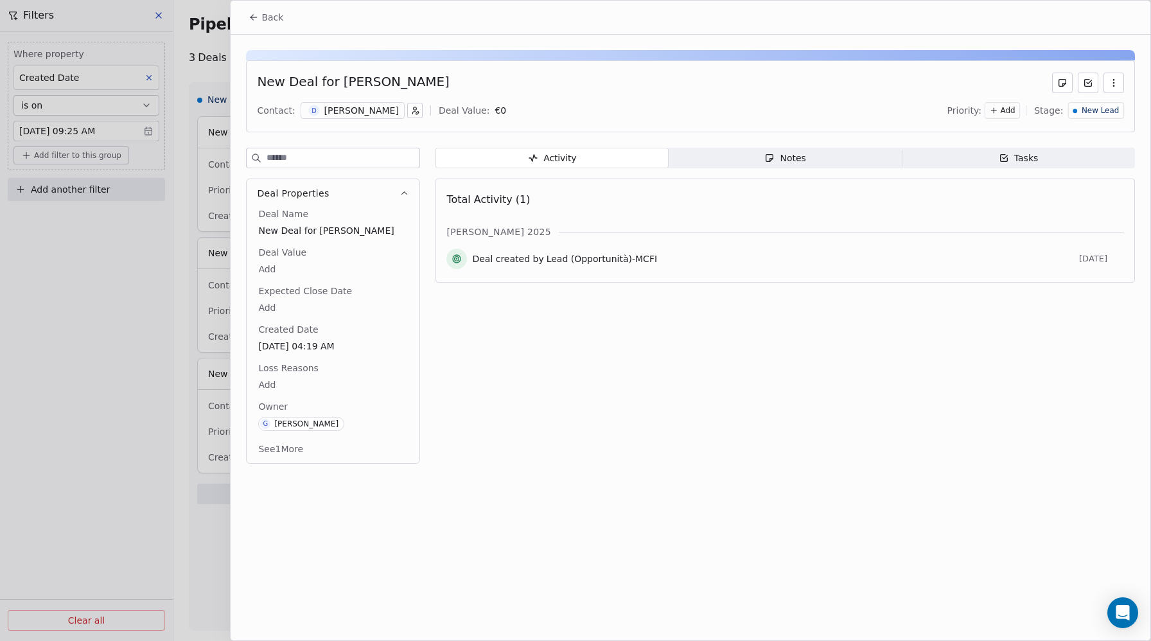
drag, startPoint x: 385, startPoint y: 83, endPoint x: 327, endPoint y: 83, distance: 57.8
click at [327, 83] on div "New Deal for Daniele Minutiello" at bounding box center [690, 83] width 867 height 21
copy div "r Daniele Minutiello"
click at [279, 25] on button "Back" at bounding box center [266, 17] width 50 height 23
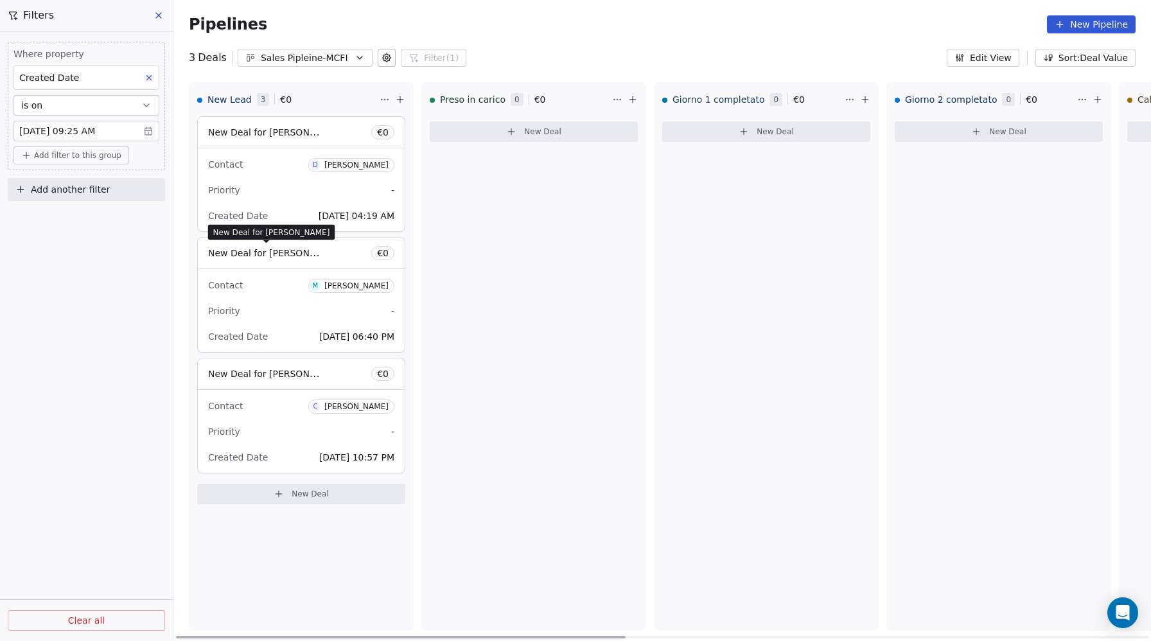
click at [267, 255] on span "New Deal for Matteo Faraone" at bounding box center [275, 253] width 135 height 12
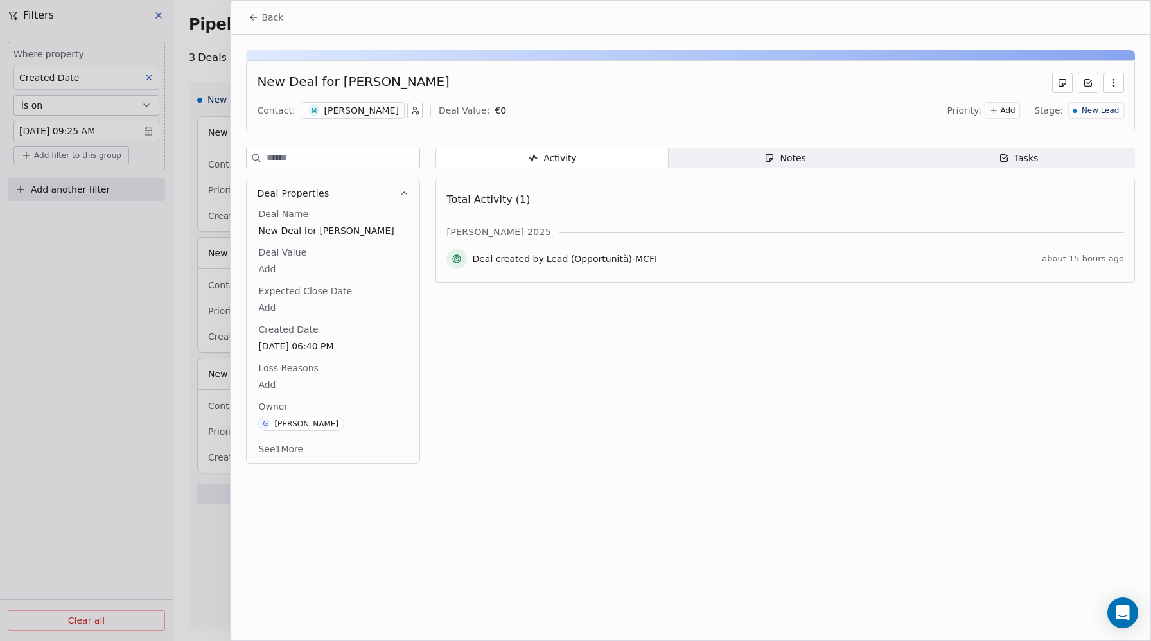
drag, startPoint x: 444, startPoint y: 80, endPoint x: 336, endPoint y: 85, distance: 108.6
click at [336, 85] on div "New Deal for Matteo Faraone" at bounding box center [690, 83] width 867 height 21
copy div "Matteo Faraone"
click at [256, 19] on icon at bounding box center [253, 17] width 10 height 10
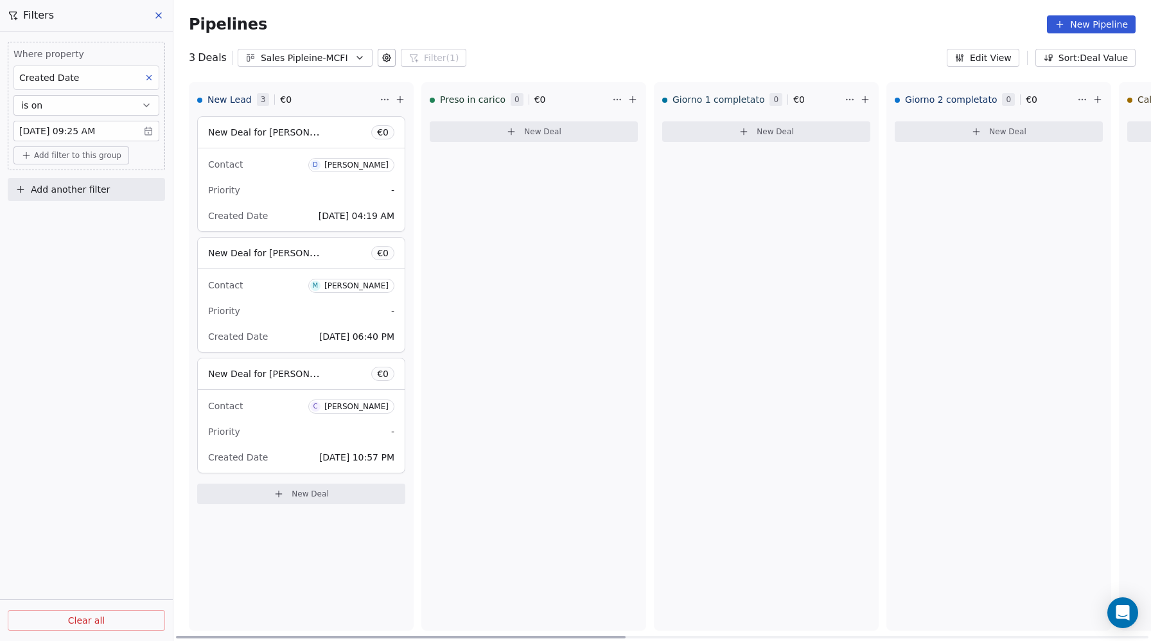
click at [278, 378] on span "New Deal for [PERSON_NAME]" at bounding box center [275, 373] width 135 height 12
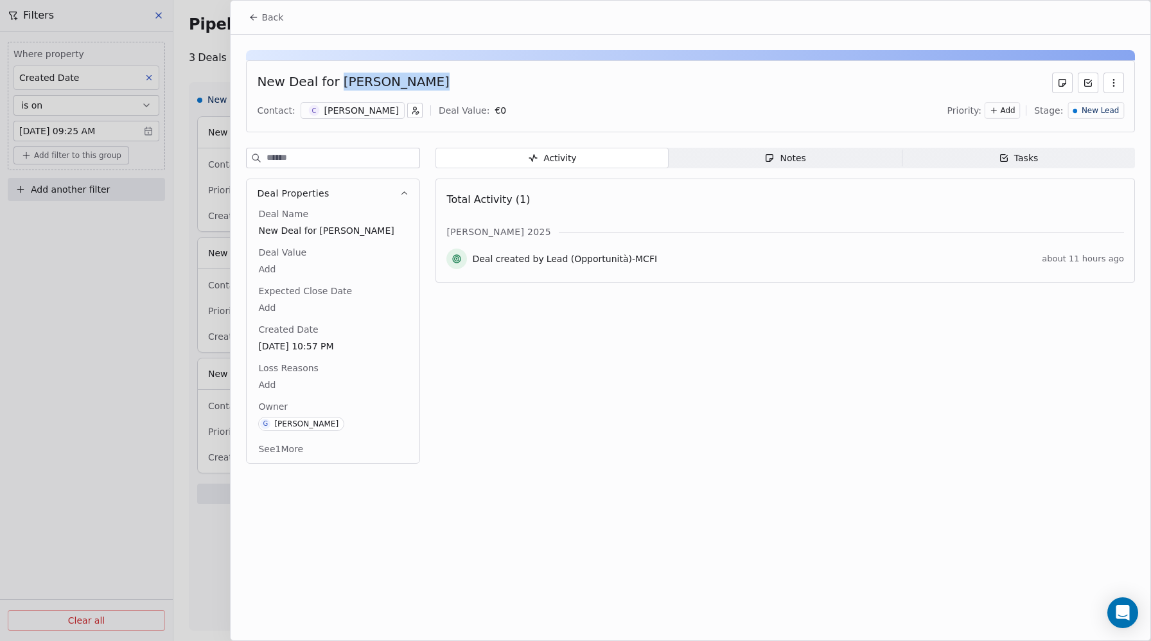
drag, startPoint x: 352, startPoint y: 84, endPoint x: 334, endPoint y: 83, distance: 18.6
click at [334, 83] on div "New Deal for [PERSON_NAME]" at bounding box center [690, 83] width 867 height 21
copy div "[PERSON_NAME]"
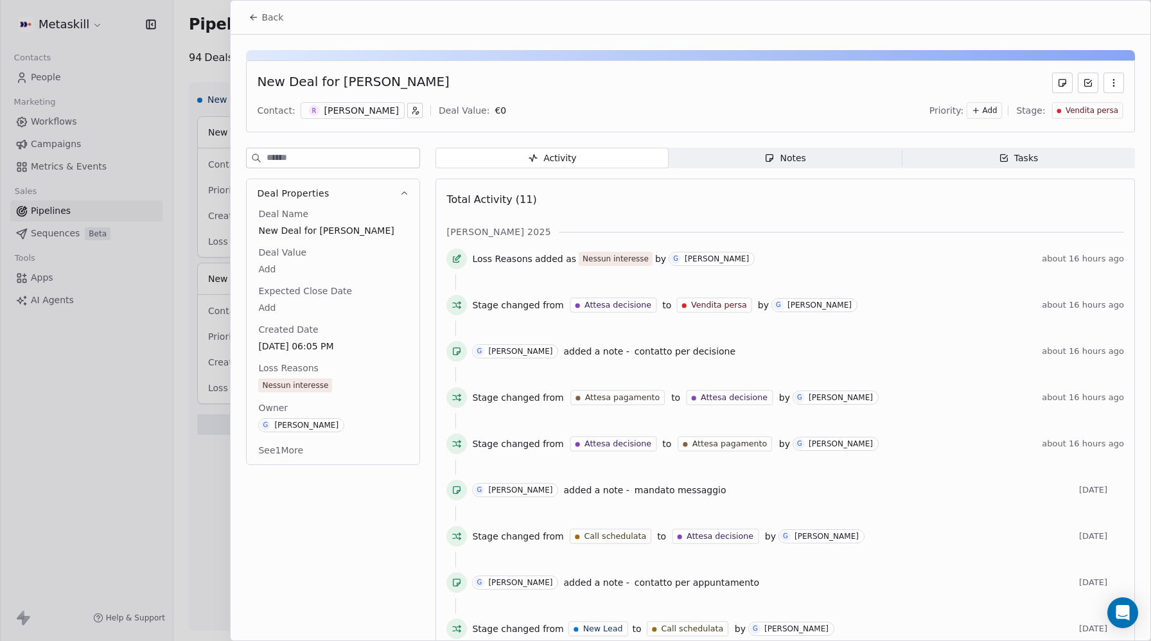
click at [824, 168] on span "Notes Notes" at bounding box center [784, 158] width 233 height 21
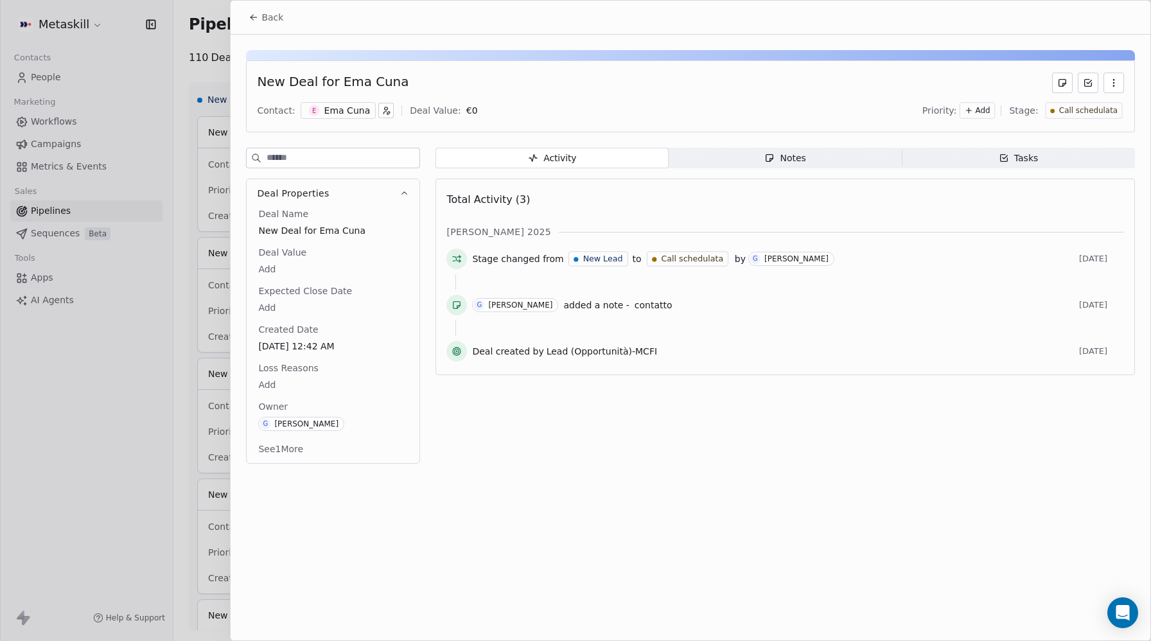
click at [806, 159] on span "Notes Notes" at bounding box center [784, 158] width 233 height 21
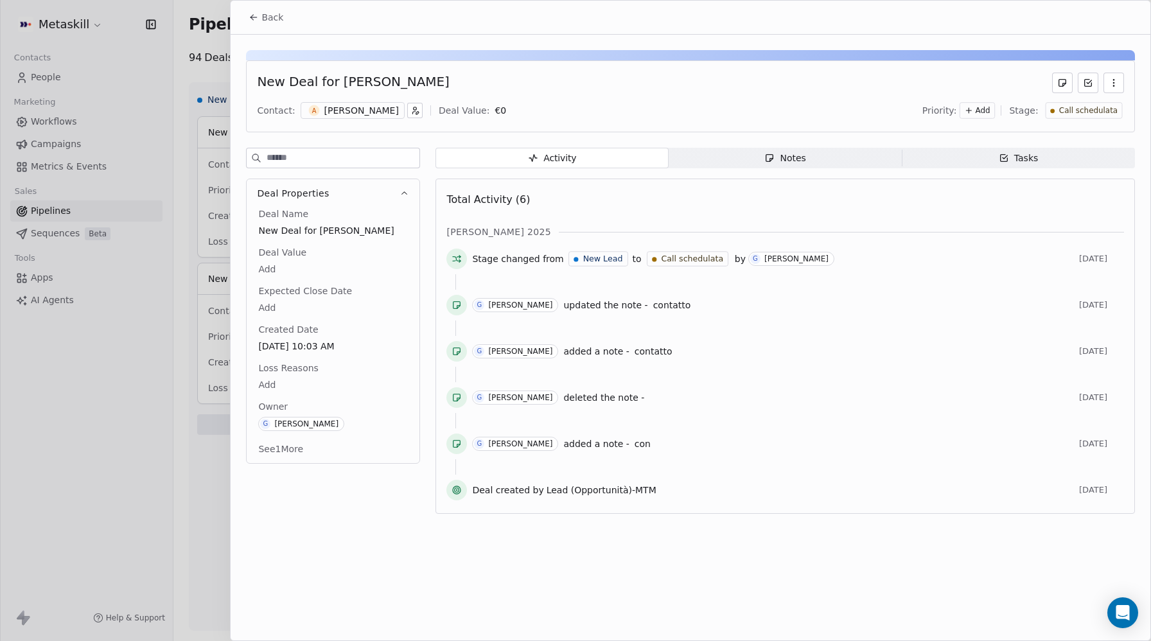
click at [753, 159] on span "Notes Notes" at bounding box center [784, 158] width 233 height 21
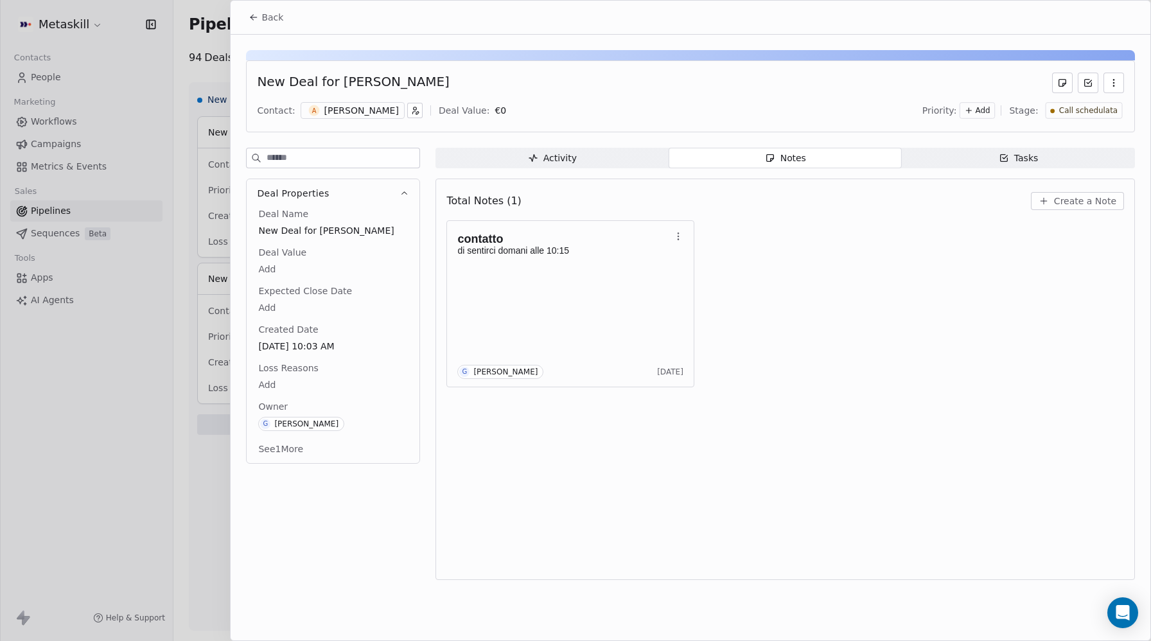
click at [274, 24] on button "Back" at bounding box center [266, 17] width 50 height 23
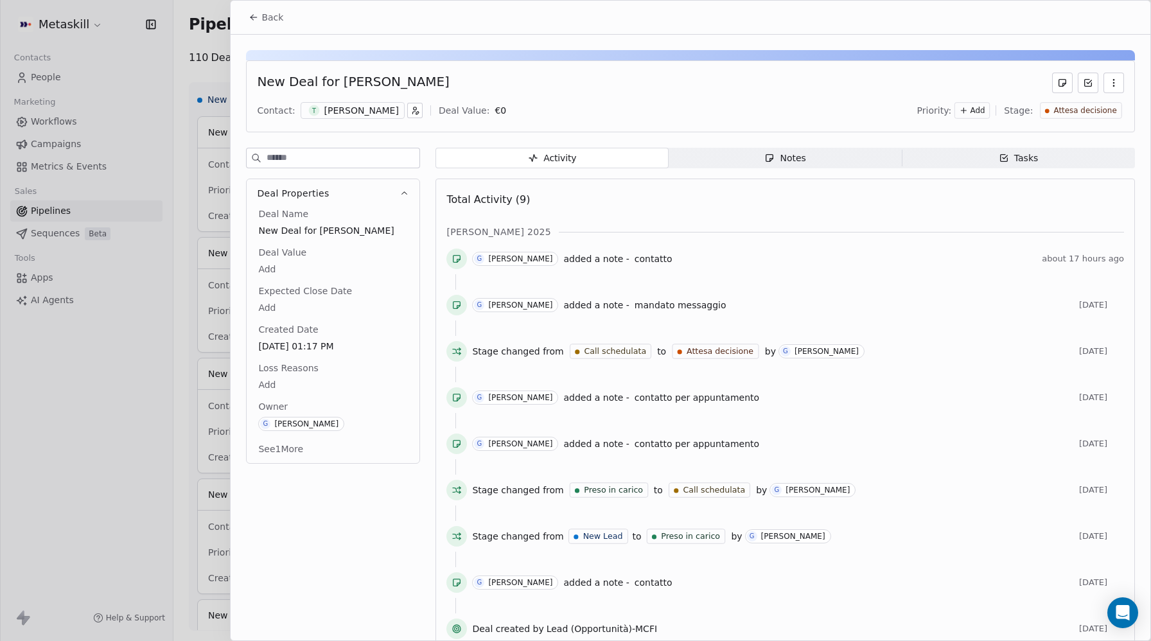
click at [792, 152] on div "Notes" at bounding box center [784, 158] width 41 height 13
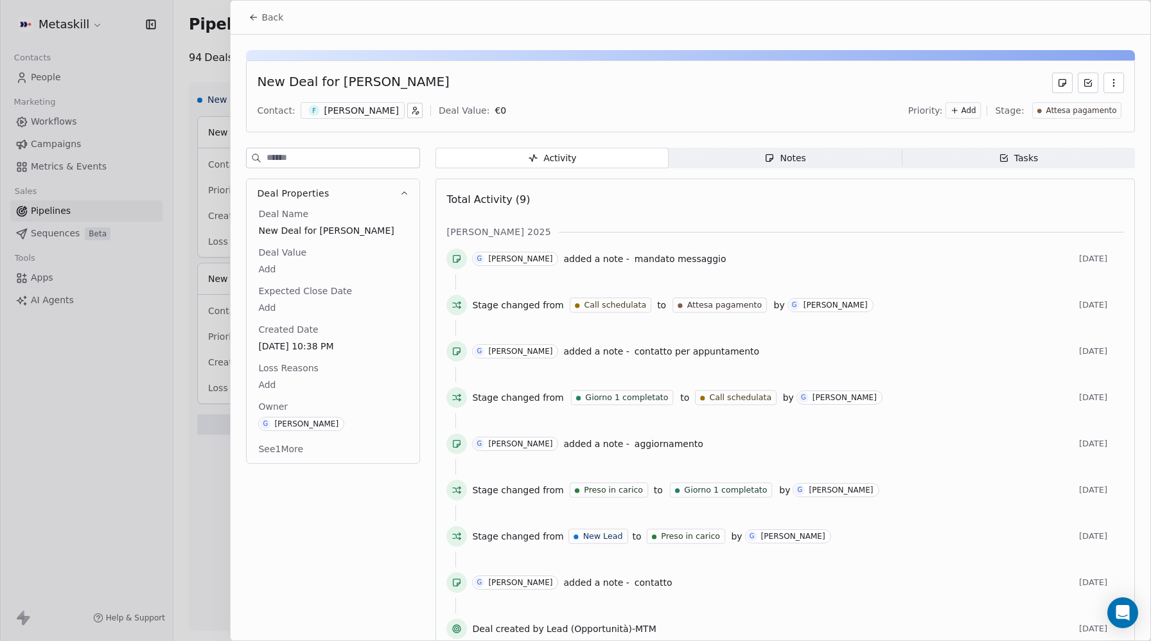
click at [765, 156] on icon "button" at bounding box center [769, 158] width 10 height 10
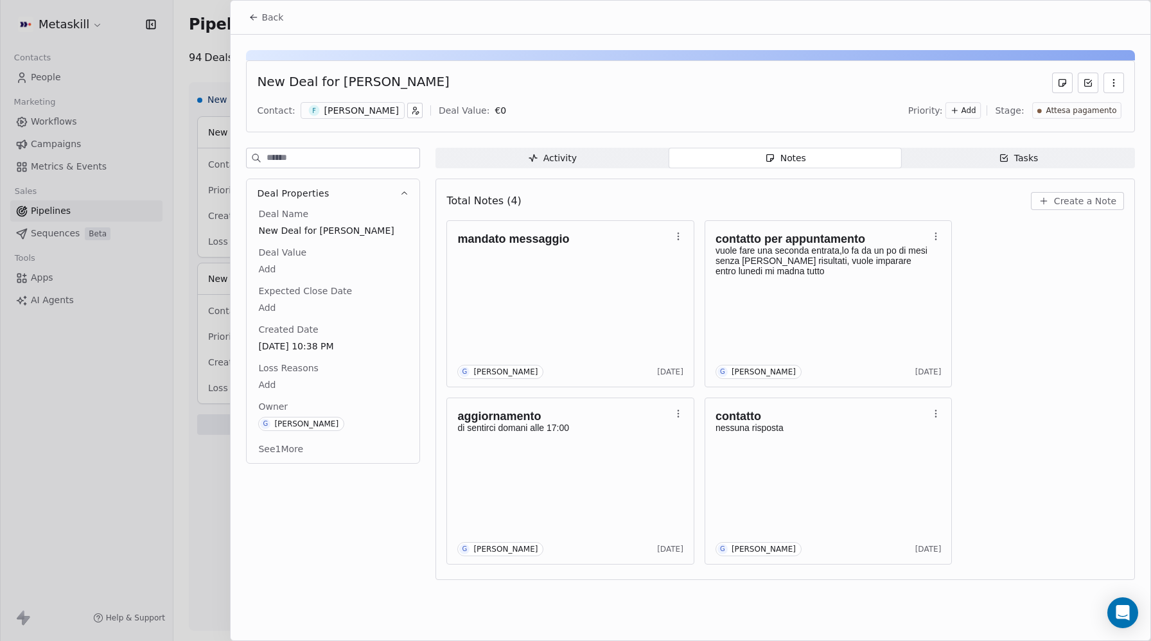
click at [258, 8] on button "Back" at bounding box center [266, 17] width 50 height 23
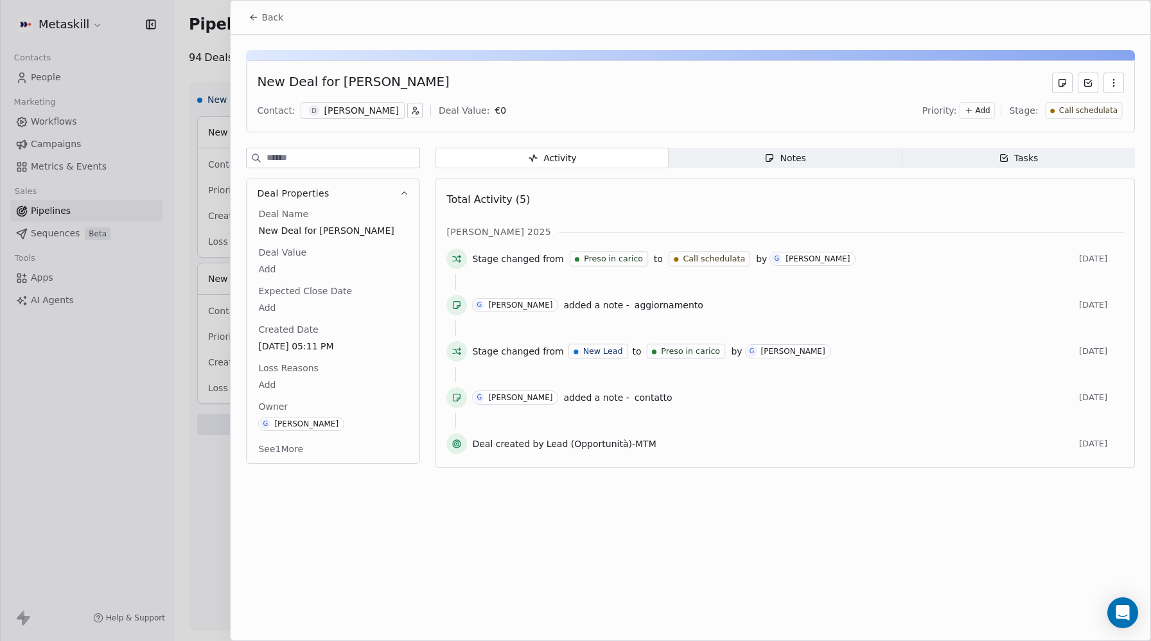
click at [751, 169] on div "Activity Activity Notes Notes Tasks Tasks Total Activity (5) ott 2025 Stage cha…" at bounding box center [784, 311] width 699 height 327
click at [757, 157] on span "Notes Notes" at bounding box center [784, 158] width 233 height 21
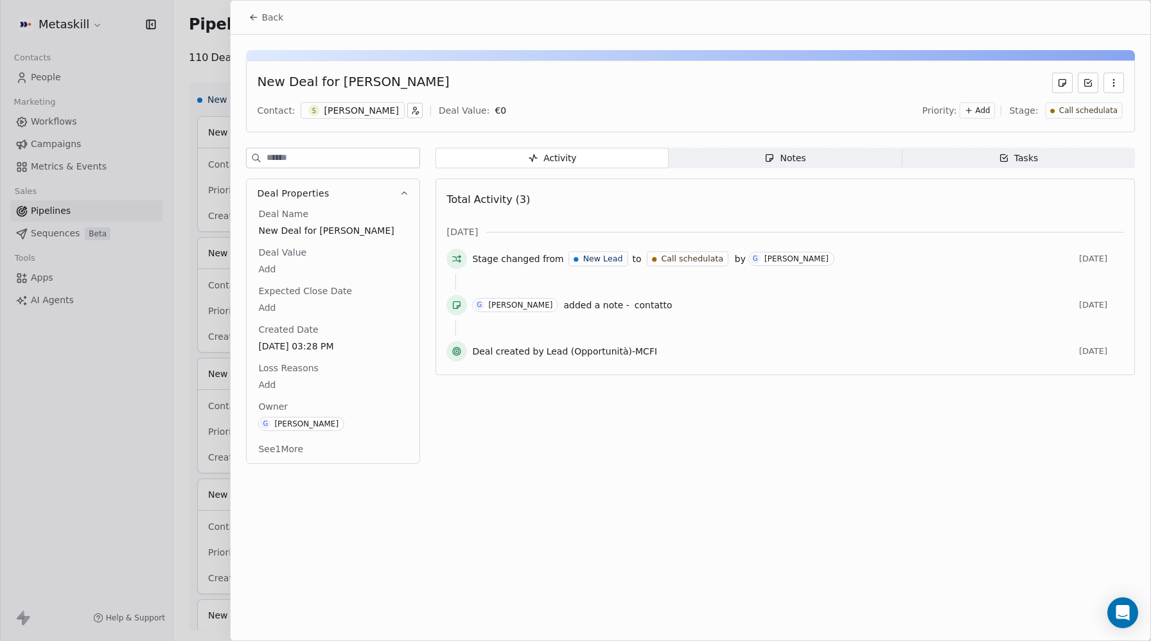
click at [822, 166] on span "Notes Notes" at bounding box center [784, 158] width 233 height 21
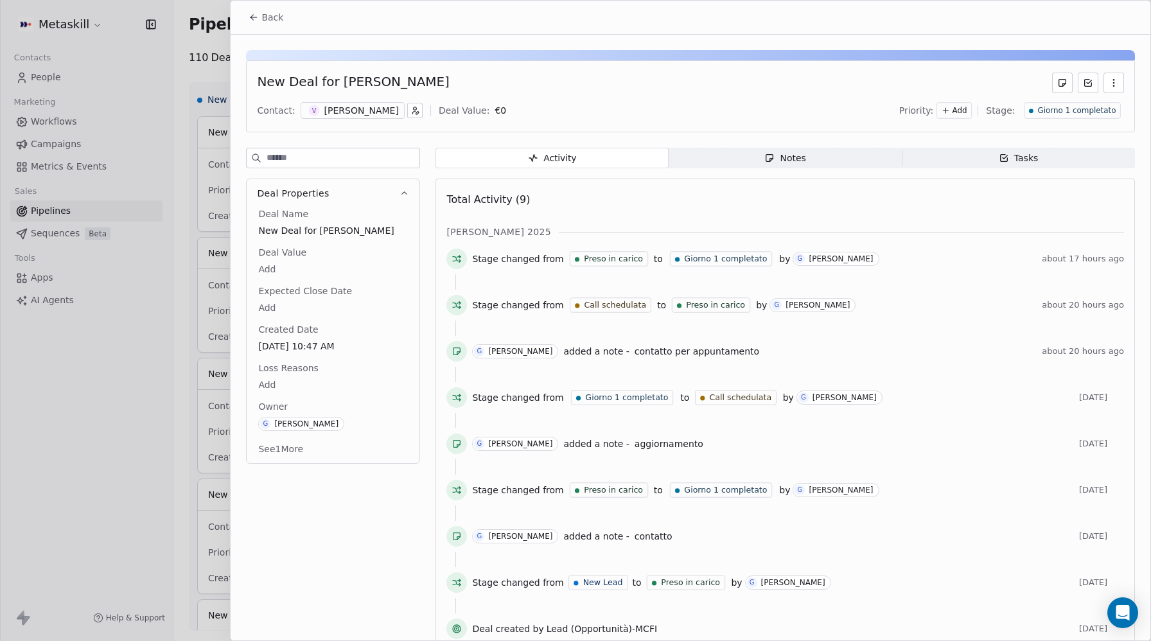
click at [270, 18] on span "Back" at bounding box center [272, 17] width 22 height 13
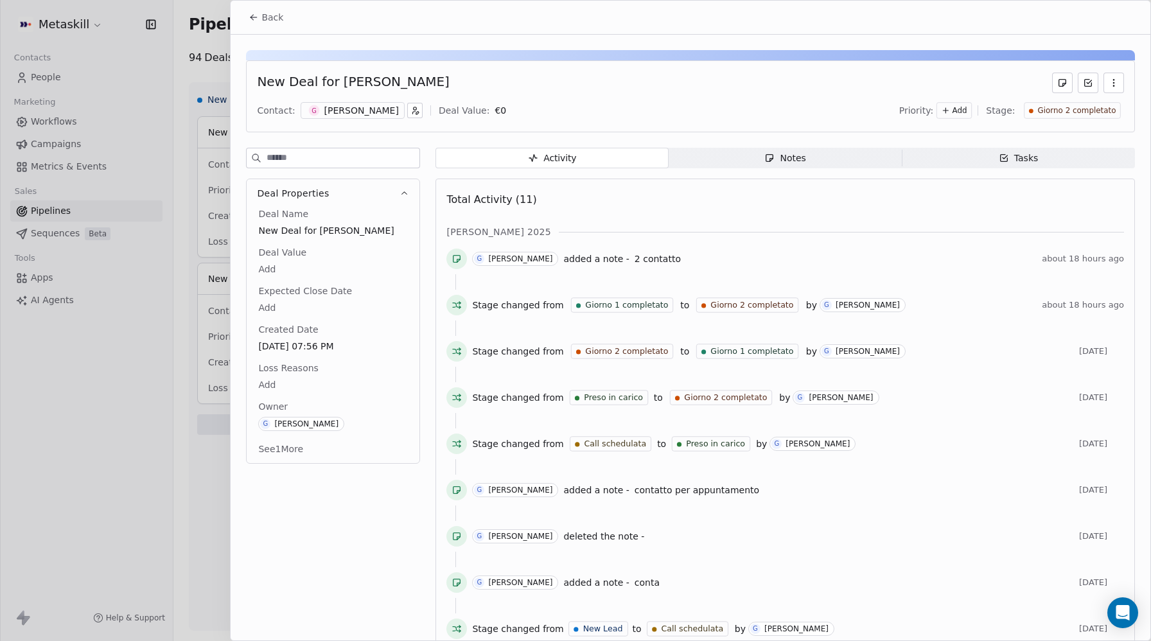
click at [779, 161] on div "Notes" at bounding box center [784, 158] width 41 height 13
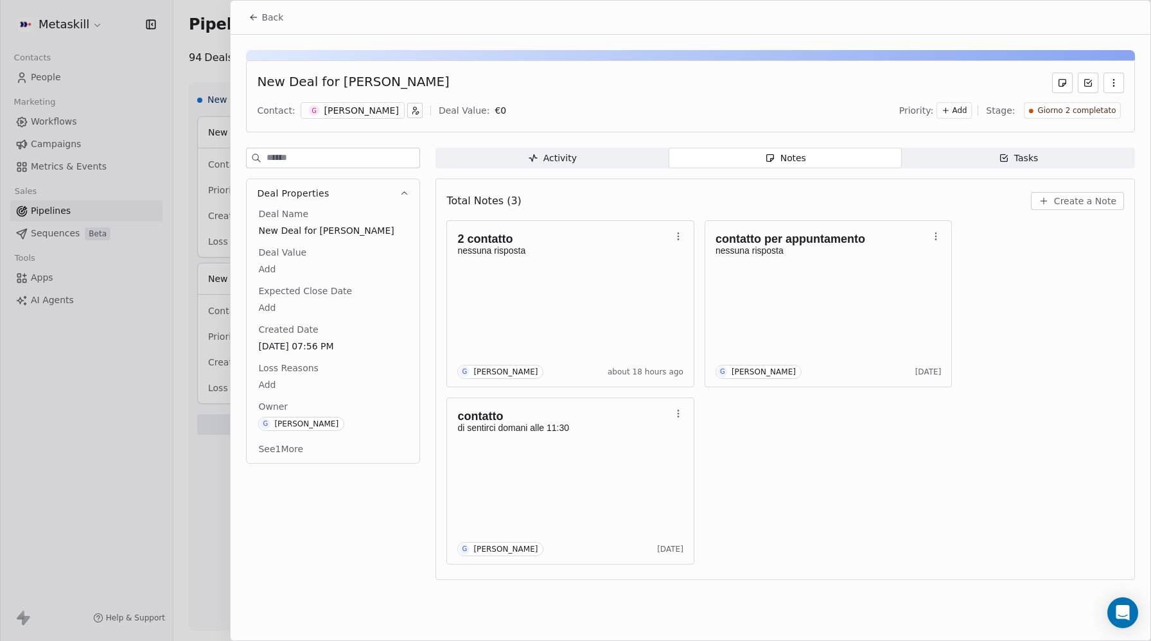
click at [573, 159] on div "Activity" at bounding box center [552, 158] width 49 height 13
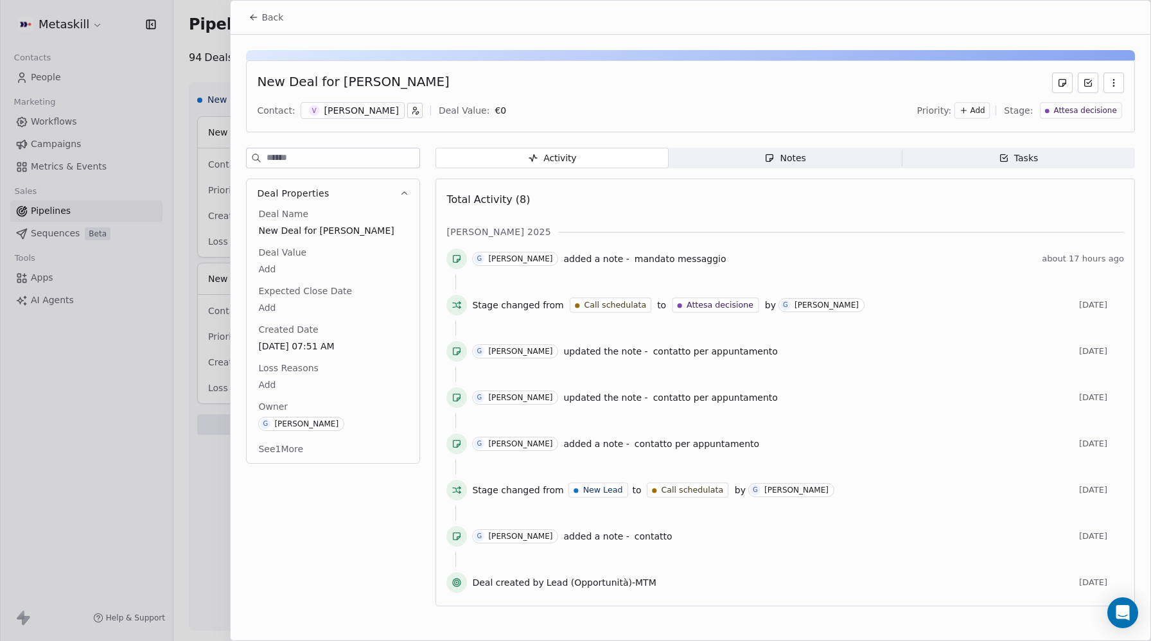
click at [755, 162] on span "Notes Notes" at bounding box center [784, 158] width 233 height 21
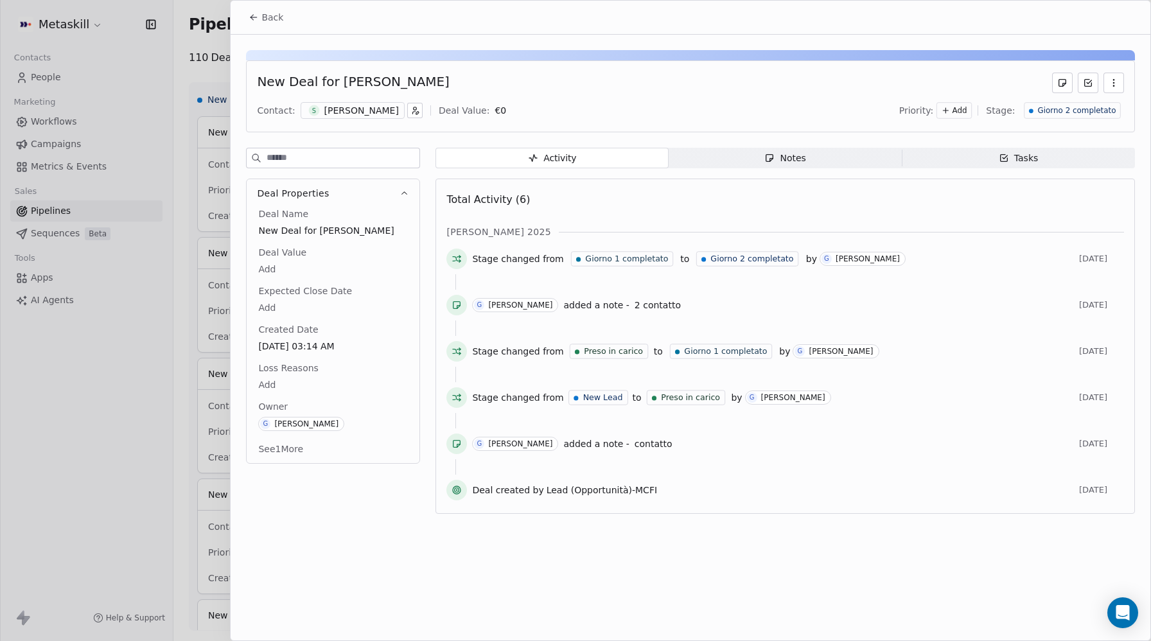
click at [266, 17] on span "Back" at bounding box center [272, 17] width 22 height 13
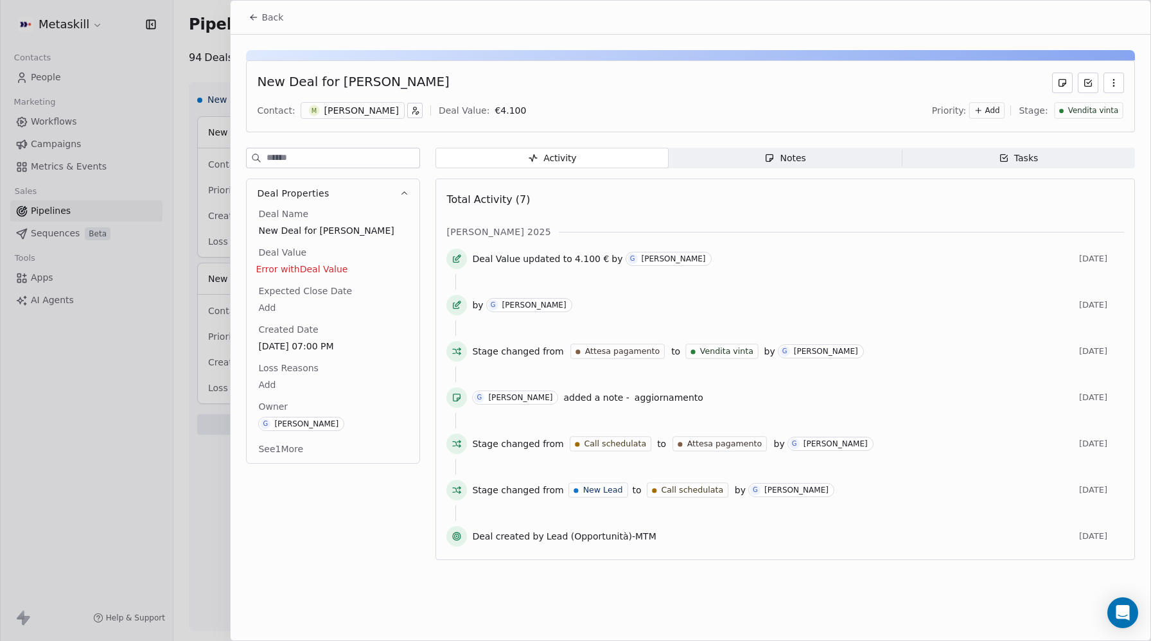
click at [247, 19] on button "Back" at bounding box center [266, 17] width 50 height 23
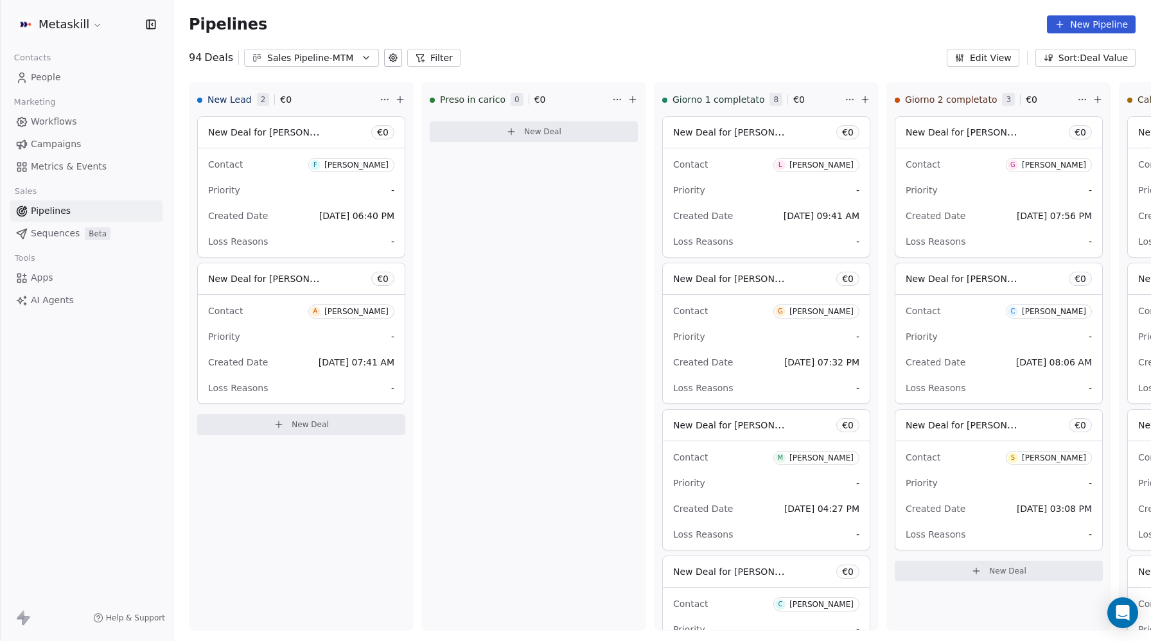
click at [58, 124] on span "Workflows" at bounding box center [54, 121] width 46 height 13
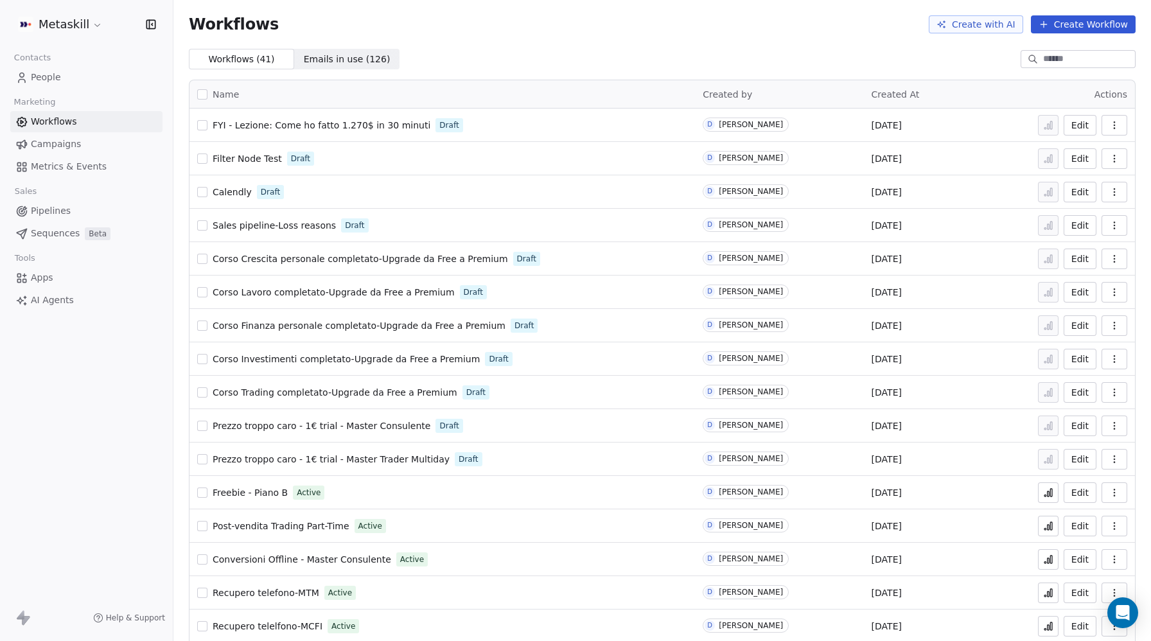
click at [335, 126] on span "FYI - Lezione: Come ho fatto 1.270$ in 30 minuti" at bounding box center [322, 125] width 218 height 10
